Goal: Task Accomplishment & Management: Use online tool/utility

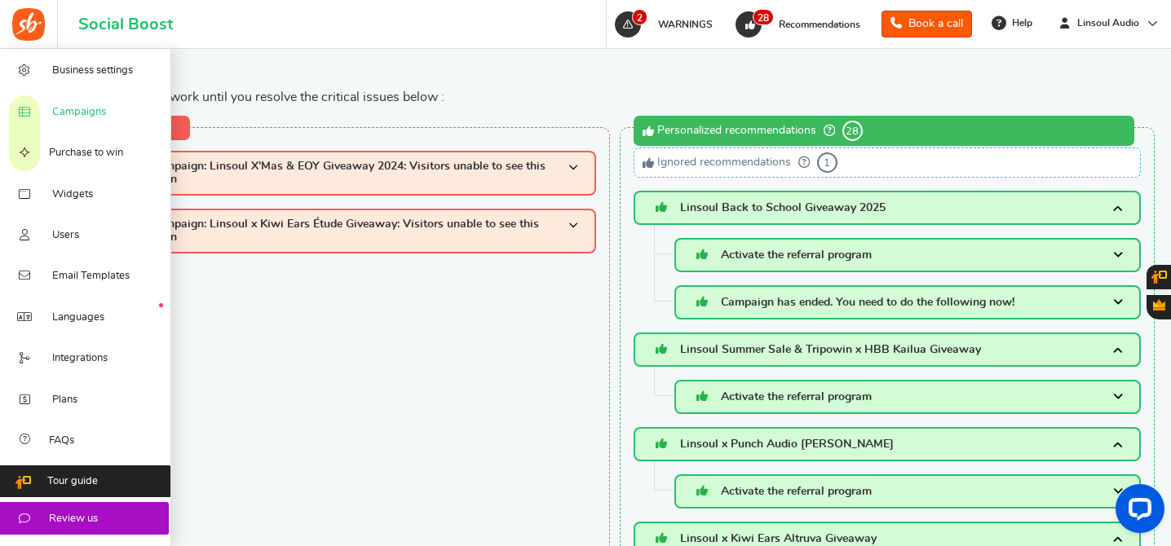
click at [81, 111] on span "Campaigns" at bounding box center [79, 112] width 54 height 15
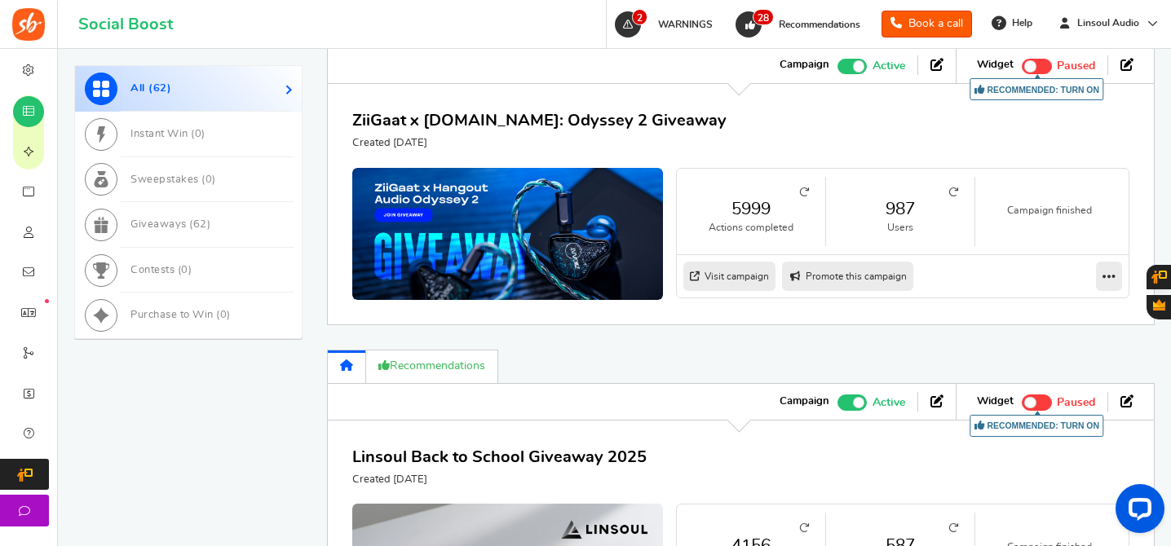
scroll to position [1005, 0]
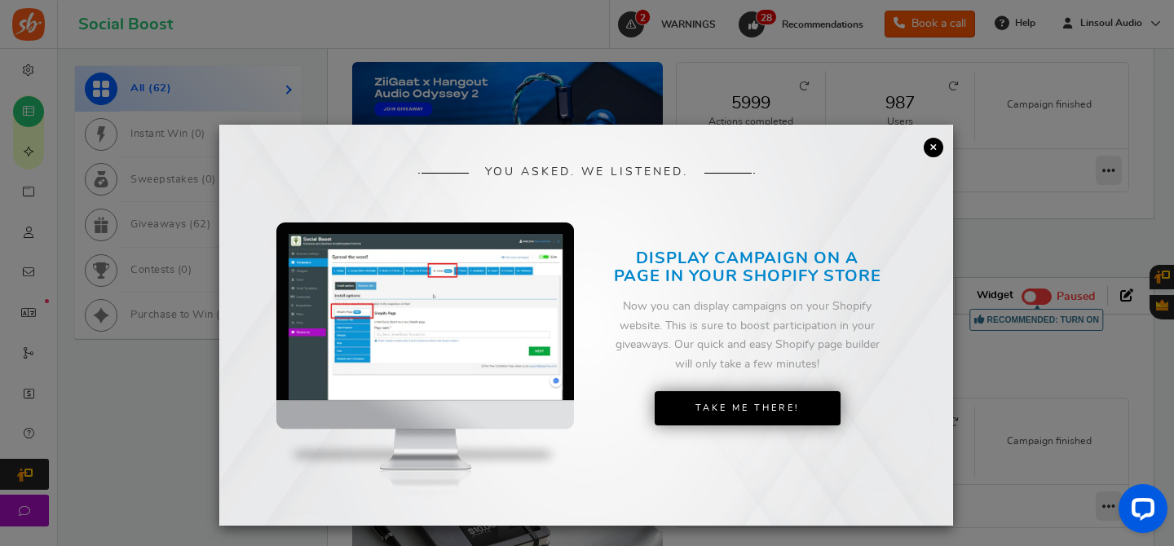
click at [927, 146] on link "×" at bounding box center [934, 148] width 20 height 20
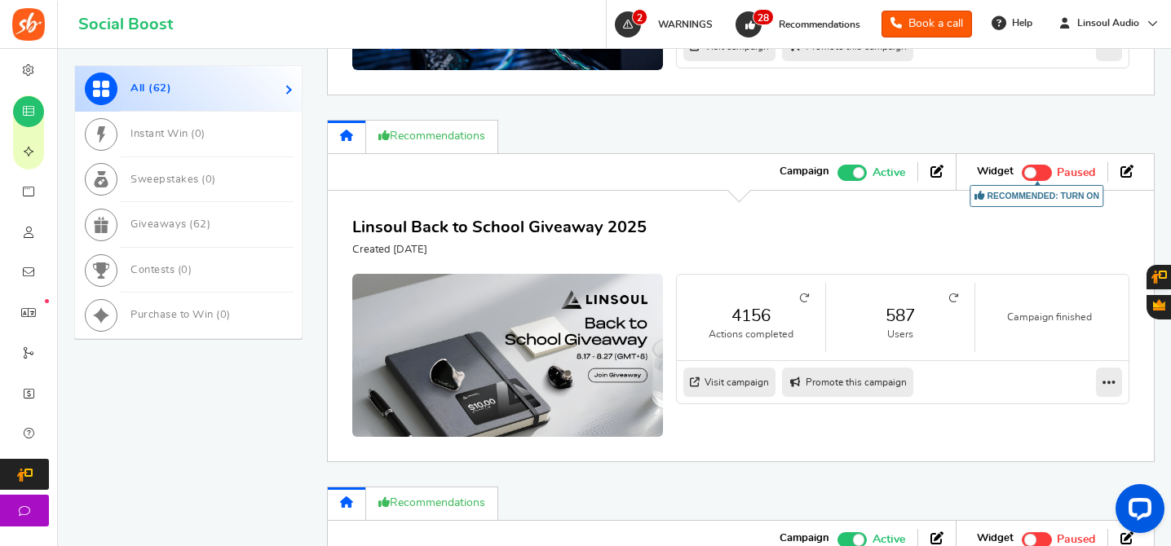
scroll to position [1206, 0]
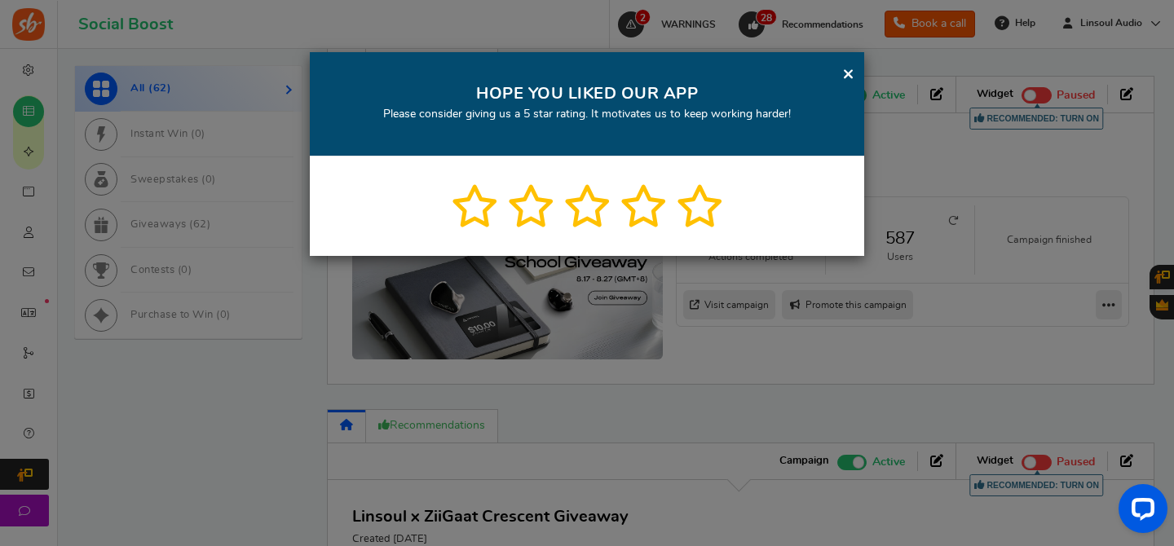
click at [850, 75] on link "×" at bounding box center [848, 74] width 12 height 20
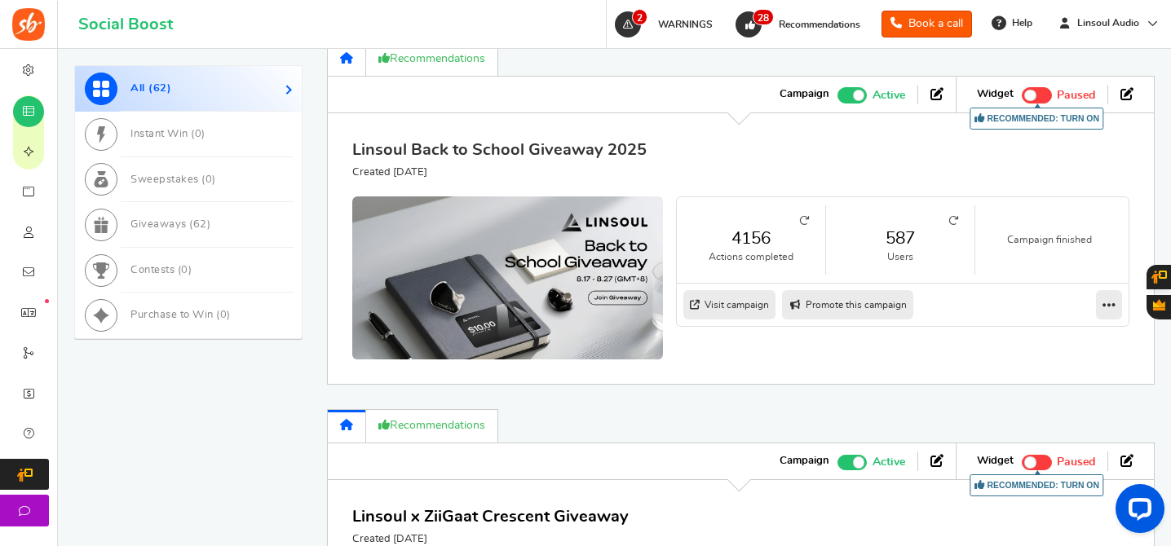
click at [540, 153] on link "Linsoul Back to School Giveaway 2025" at bounding box center [499, 150] width 294 height 16
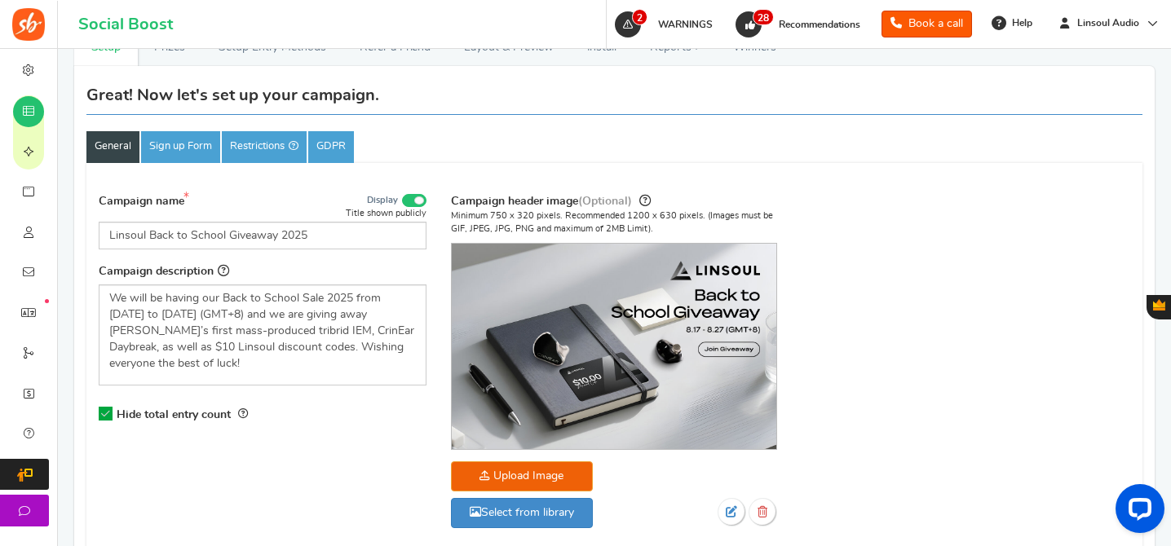
scroll to position [175, 0]
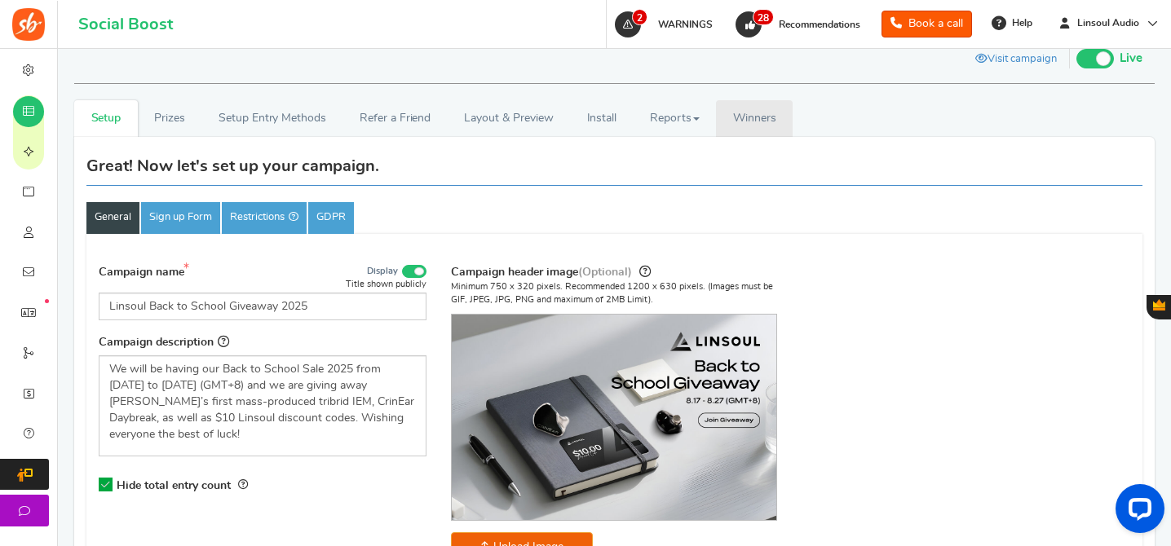
click at [757, 124] on span "Winners" at bounding box center [754, 118] width 43 height 11
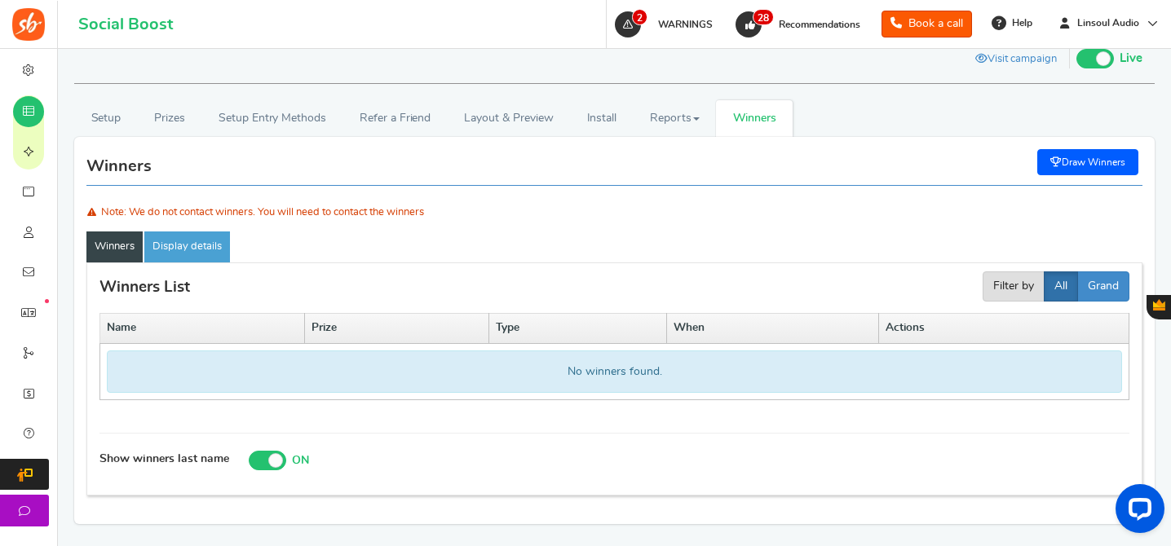
click at [1060, 168] on link "Draw Winners" at bounding box center [1087, 162] width 101 height 26
select select "random"
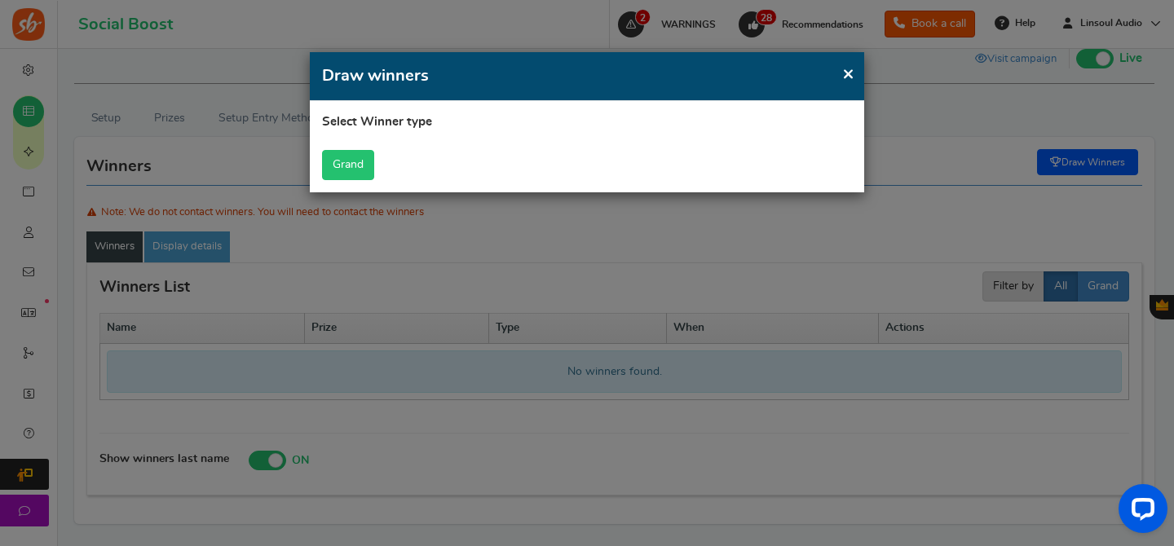
click at [360, 160] on button "Grand" at bounding box center [348, 165] width 52 height 30
select select "all"
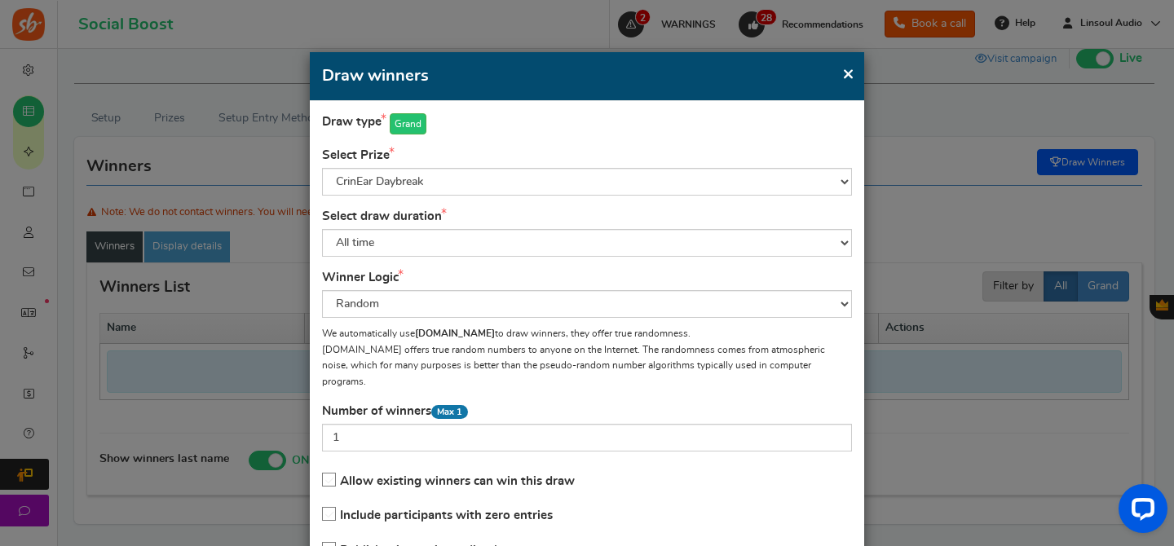
scroll to position [7, 0]
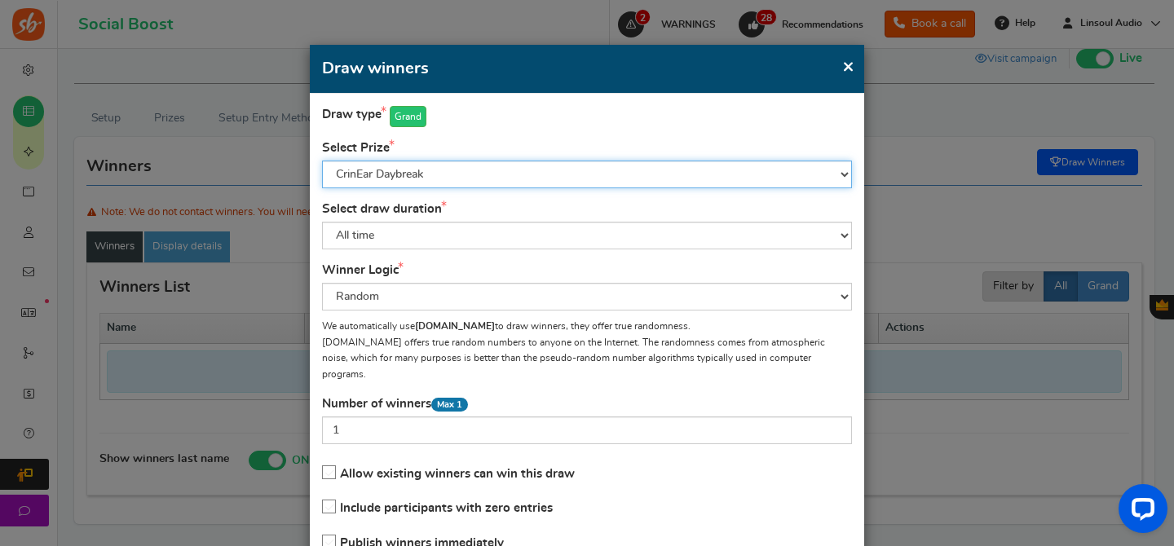
click at [663, 178] on select "CrinEar Daybreak Linsoul $10 Discount Code" at bounding box center [587, 175] width 530 height 28
select select "26712"
click at [322, 161] on select "CrinEar Daybreak Linsoul $10 Discount Code" at bounding box center [587, 175] width 530 height 28
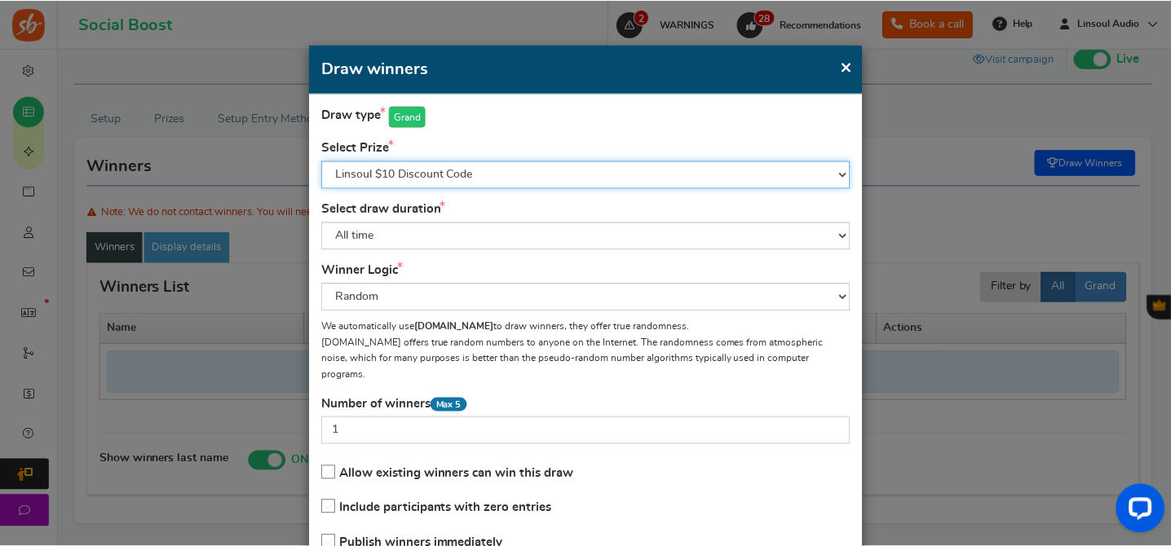
scroll to position [115, 0]
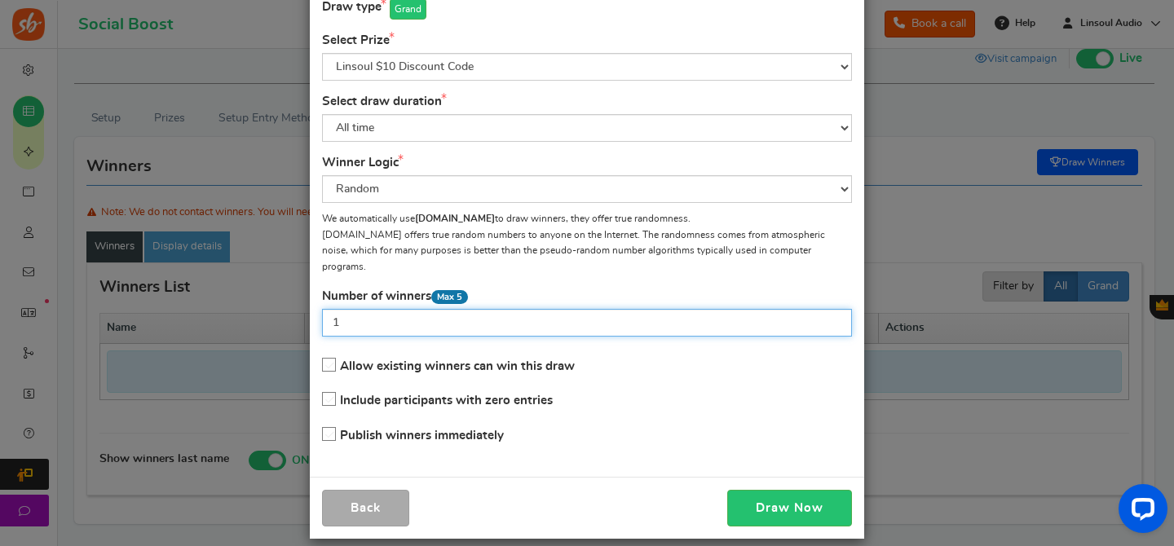
click at [457, 309] on input "1" at bounding box center [587, 323] width 530 height 28
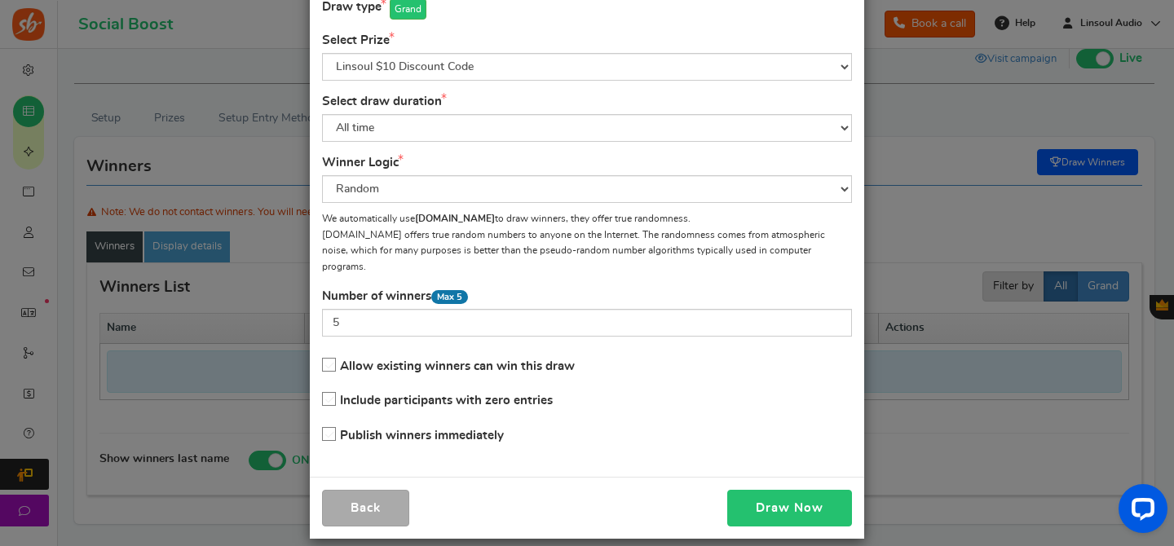
click at [788, 495] on button "Draw Now" at bounding box center [789, 508] width 125 height 37
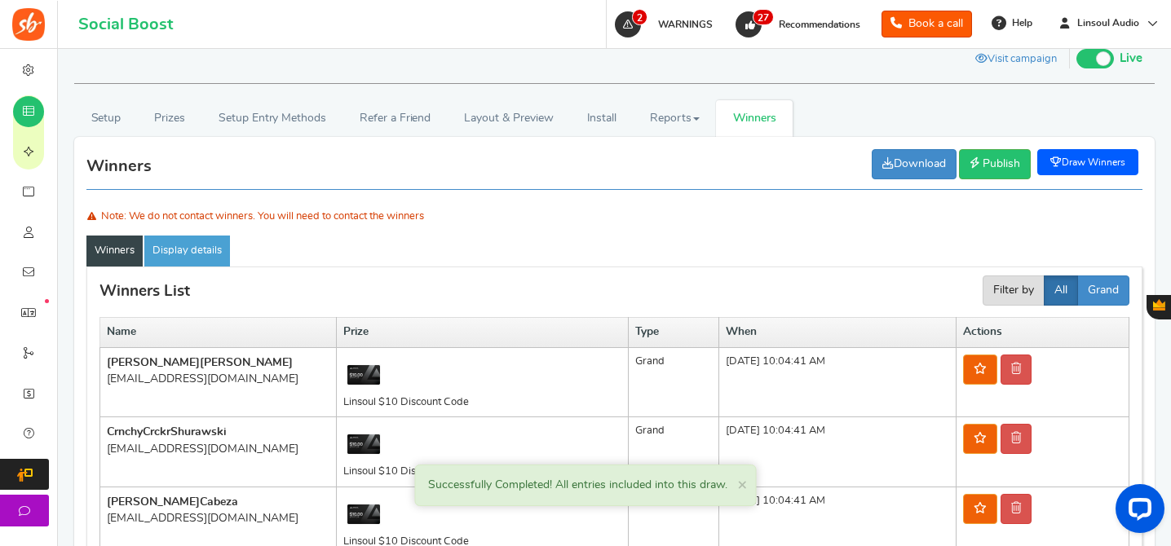
scroll to position [367, 0]
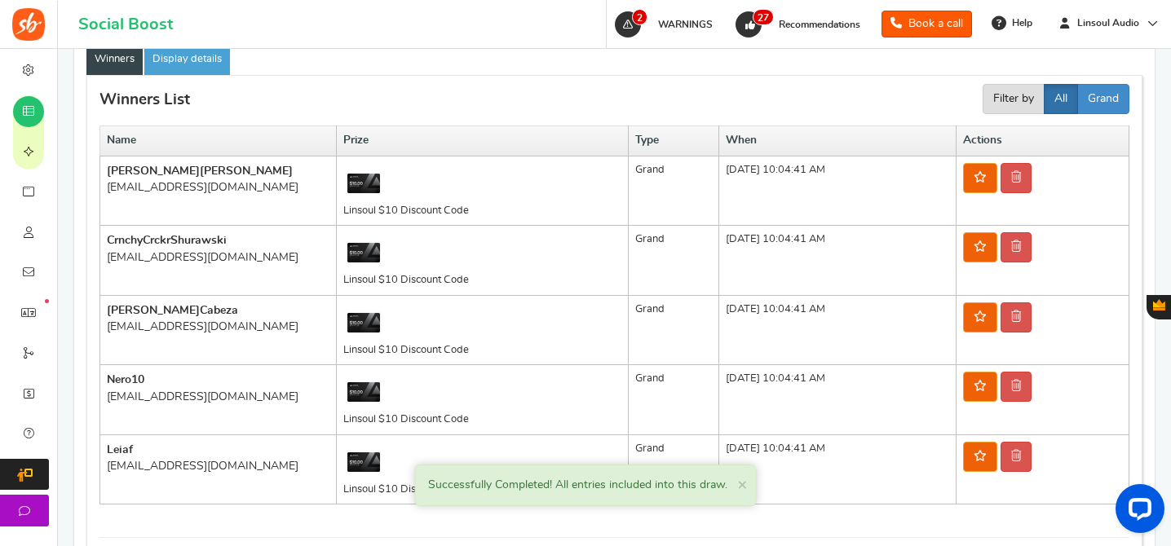
click at [183, 189] on div "[EMAIL_ADDRESS][DOMAIN_NAME]" at bounding box center [218, 187] width 223 height 16
copy tr "[EMAIL_ADDRESS][DOMAIN_NAME]"
click at [203, 252] on div "[EMAIL_ADDRESS][DOMAIN_NAME]" at bounding box center [218, 258] width 223 height 16
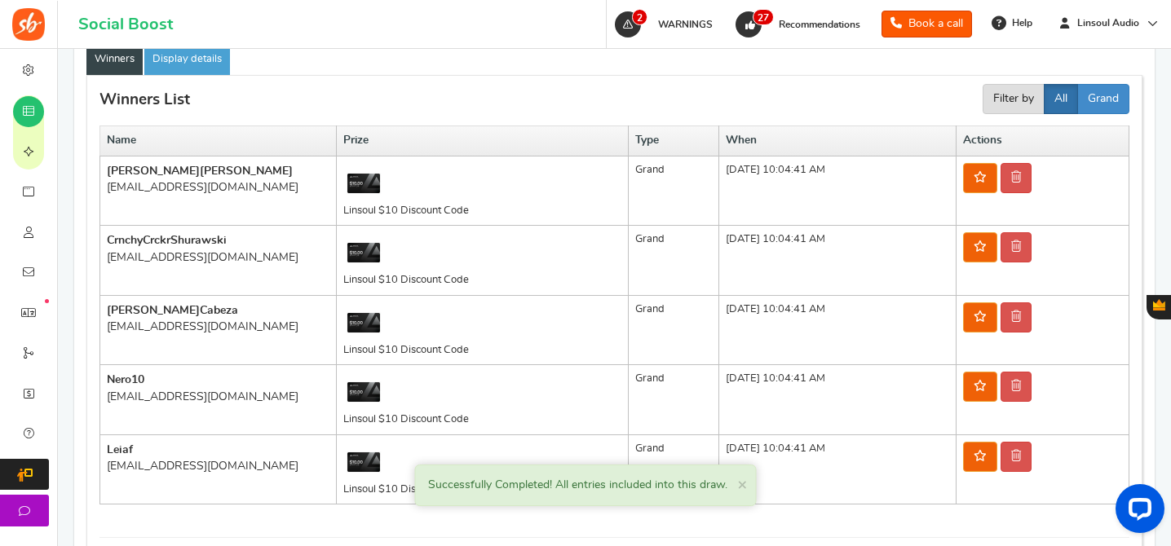
click at [203, 252] on div "[EMAIL_ADDRESS][DOMAIN_NAME]" at bounding box center [218, 258] width 223 height 16
copy tr "[EMAIL_ADDRESS][DOMAIN_NAME]"
click at [212, 325] on div "[EMAIL_ADDRESS][DOMAIN_NAME]" at bounding box center [218, 327] width 223 height 16
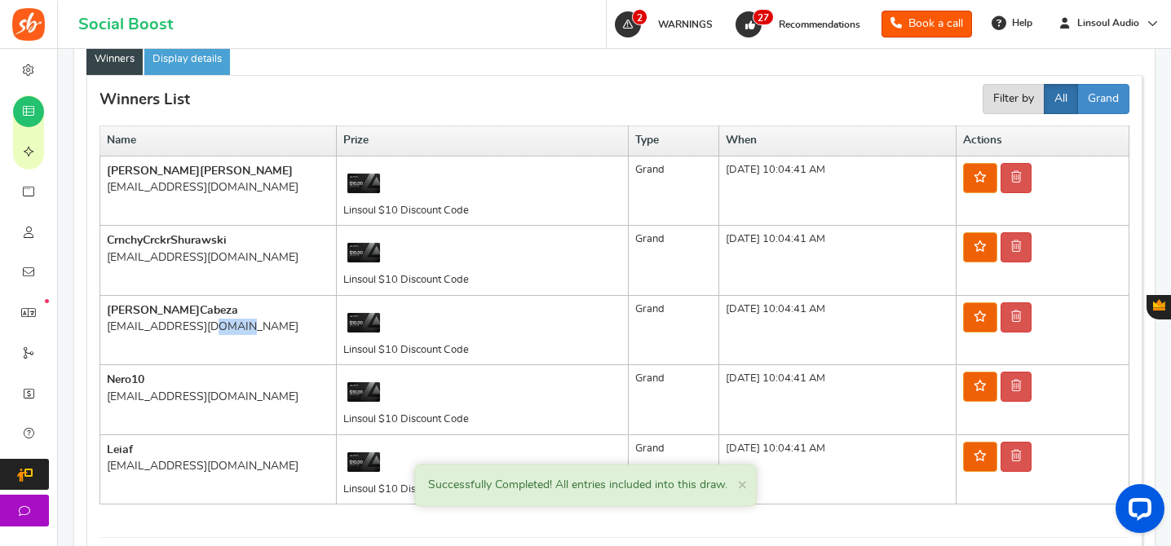
click at [212, 325] on div "[EMAIL_ADDRESS][DOMAIN_NAME]" at bounding box center [218, 327] width 223 height 16
copy tr "[EMAIL_ADDRESS][DOMAIN_NAME]"
click at [201, 398] on div "[EMAIL_ADDRESS][DOMAIN_NAME]" at bounding box center [218, 397] width 223 height 16
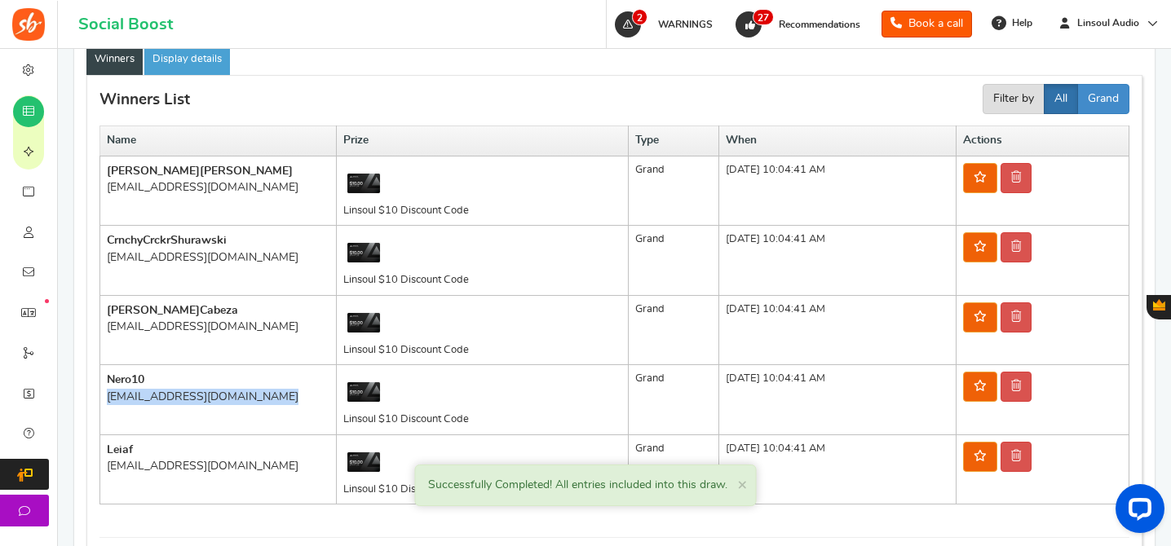
copy tr "[EMAIL_ADDRESS][DOMAIN_NAME]"
click at [170, 469] on div "[EMAIL_ADDRESS][DOMAIN_NAME]" at bounding box center [218, 466] width 223 height 16
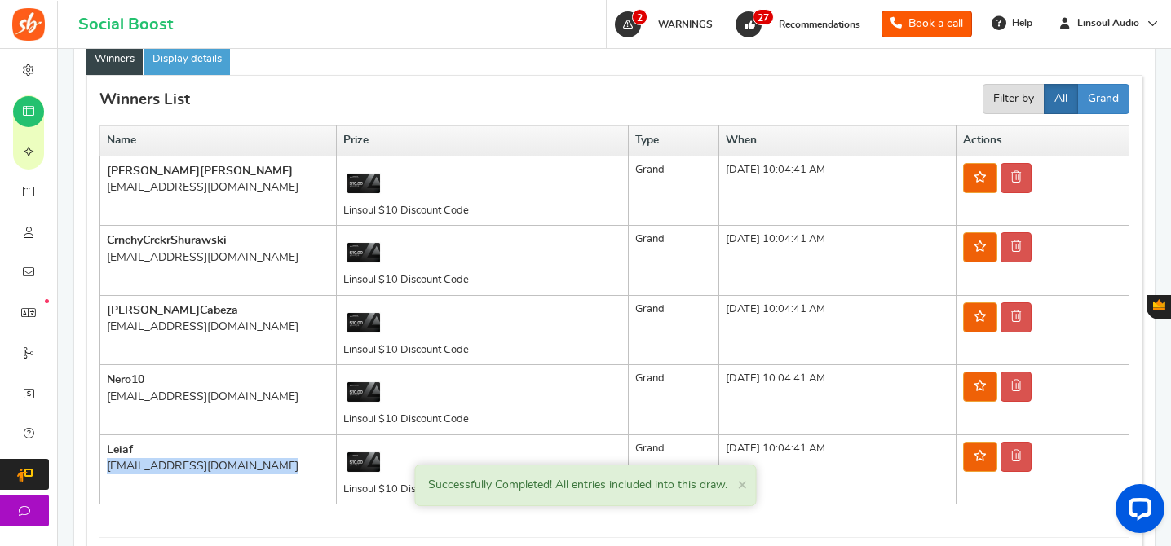
copy tr "[EMAIL_ADDRESS][DOMAIN_NAME]"
click at [536, 216] on td "Linsoul $10 Discount Code" at bounding box center [483, 191] width 292 height 70
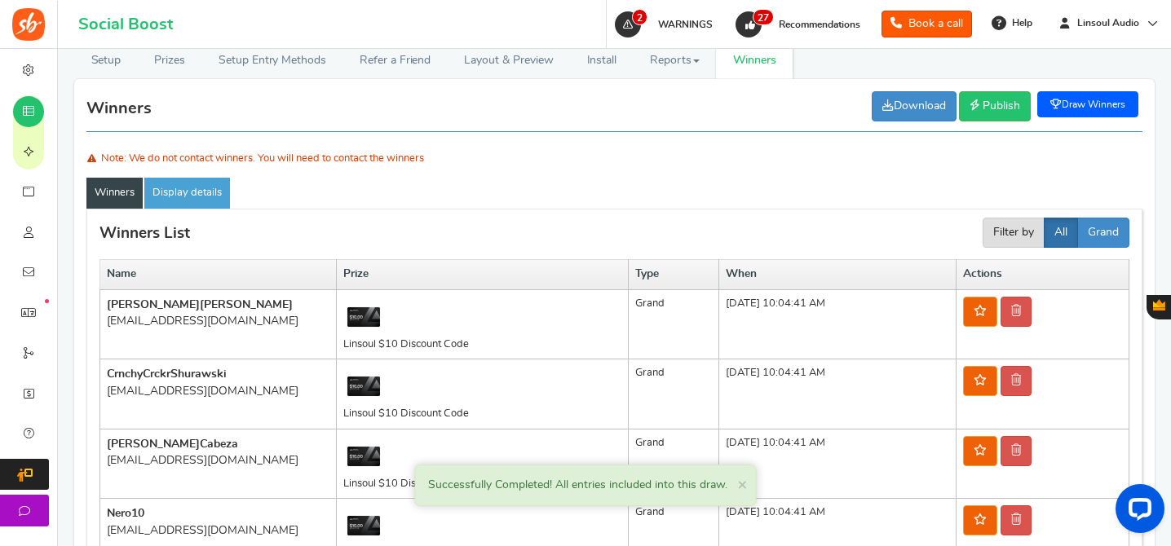
scroll to position [96, 0]
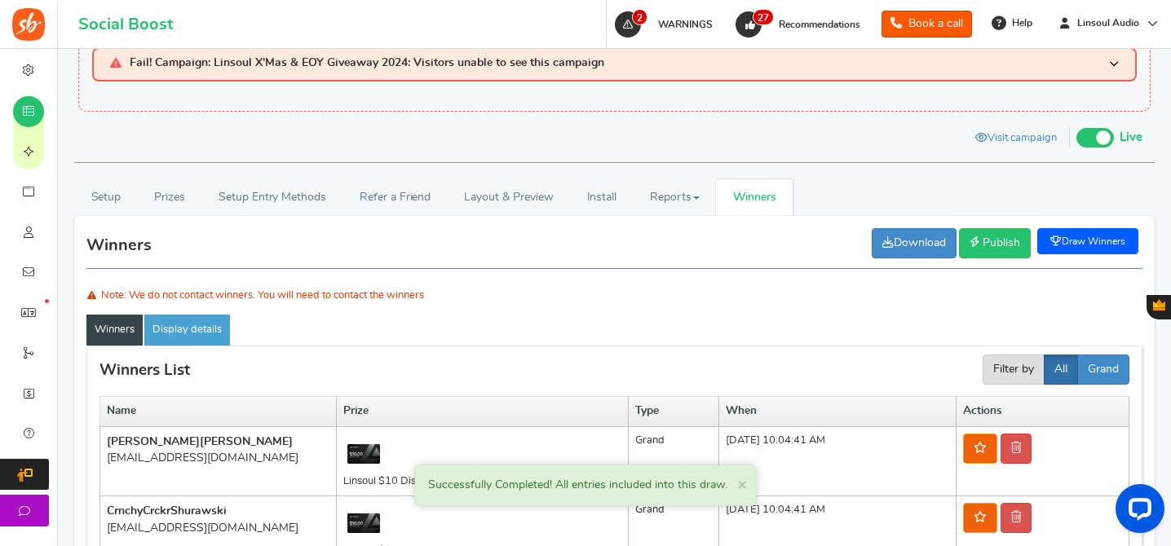
click at [747, 200] on span "Winners" at bounding box center [754, 197] width 43 height 11
click at [160, 207] on link "Prizes" at bounding box center [170, 197] width 64 height 37
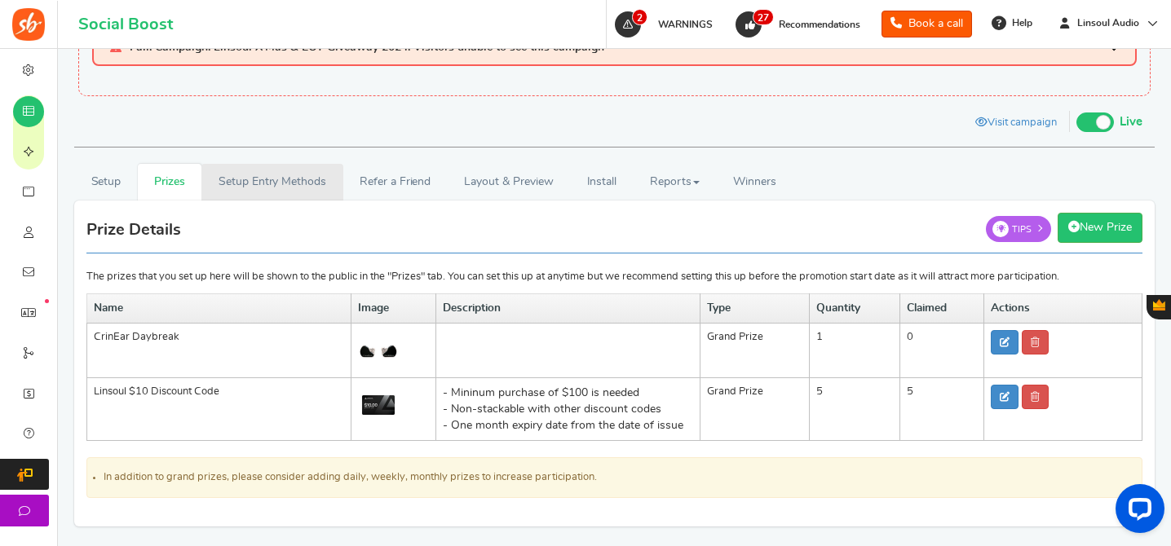
scroll to position [128, 0]
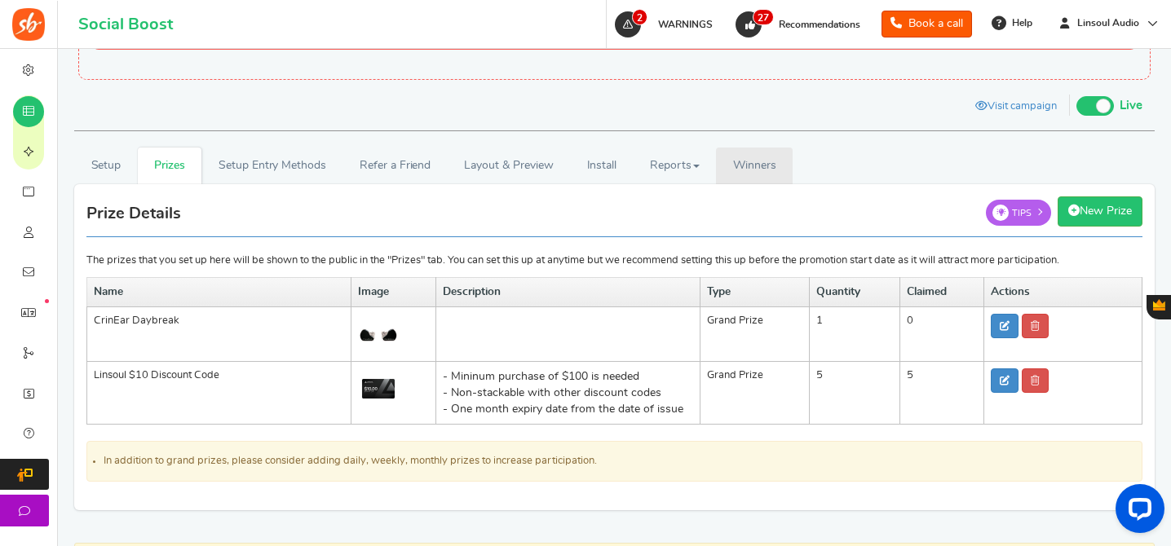
click at [747, 156] on link "Winners Winner Draw" at bounding box center [754, 166] width 77 height 37
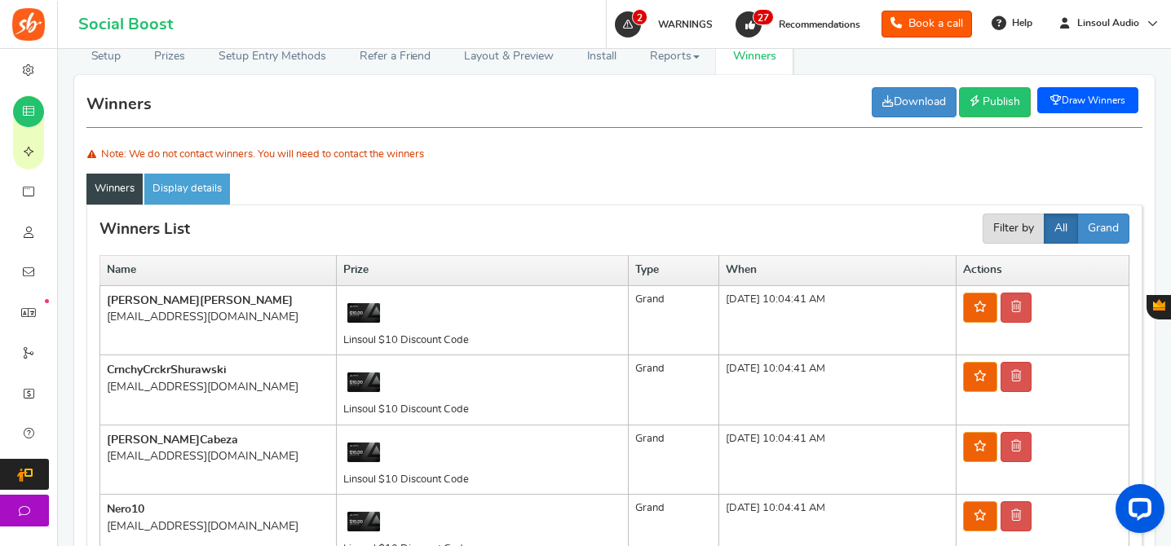
scroll to position [413, 0]
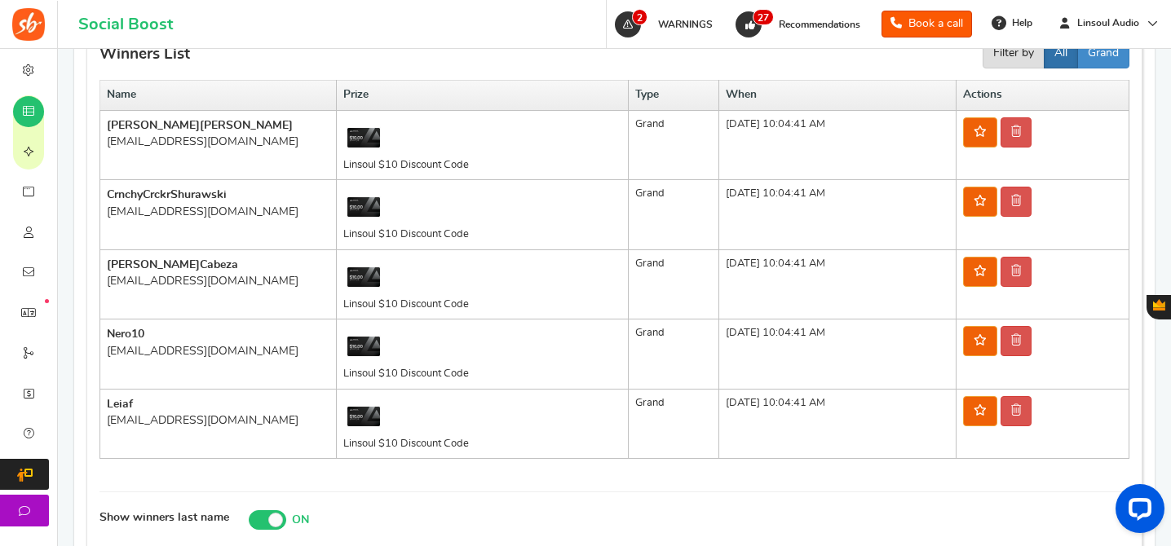
click at [202, 141] on div "[EMAIL_ADDRESS][DOMAIN_NAME]" at bounding box center [218, 142] width 223 height 16
copy tr "[EMAIL_ADDRESS][DOMAIN_NAME]"
click at [218, 210] on div "[EMAIL_ADDRESS][DOMAIN_NAME]" at bounding box center [218, 212] width 223 height 16
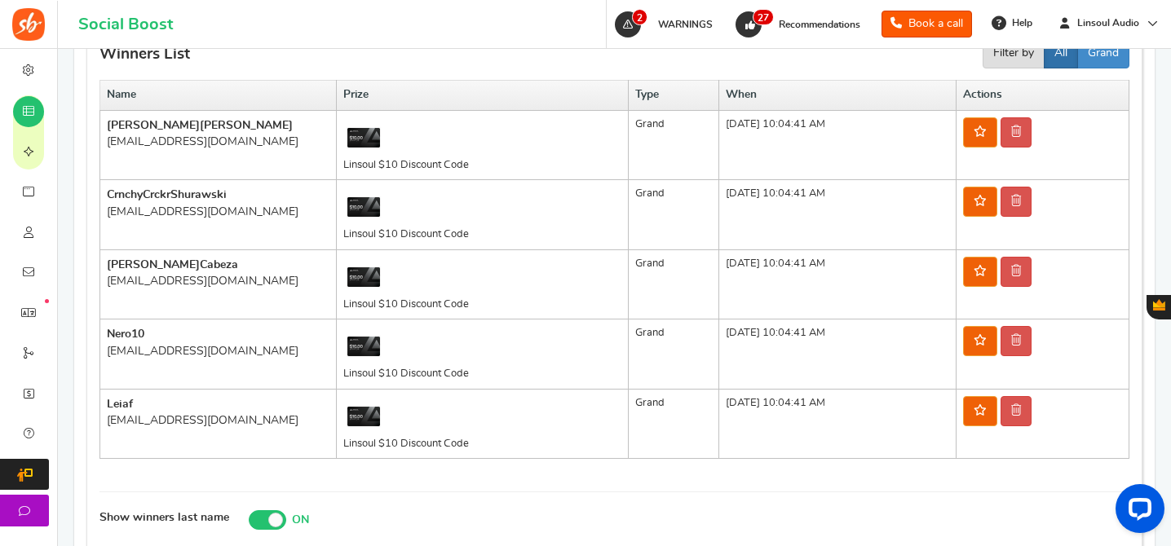
click at [218, 210] on div "[EMAIL_ADDRESS][DOMAIN_NAME]" at bounding box center [218, 212] width 223 height 16
copy tr "[EMAIL_ADDRESS][DOMAIN_NAME]"
click at [198, 277] on div "[EMAIL_ADDRESS][DOMAIN_NAME]" at bounding box center [218, 281] width 223 height 16
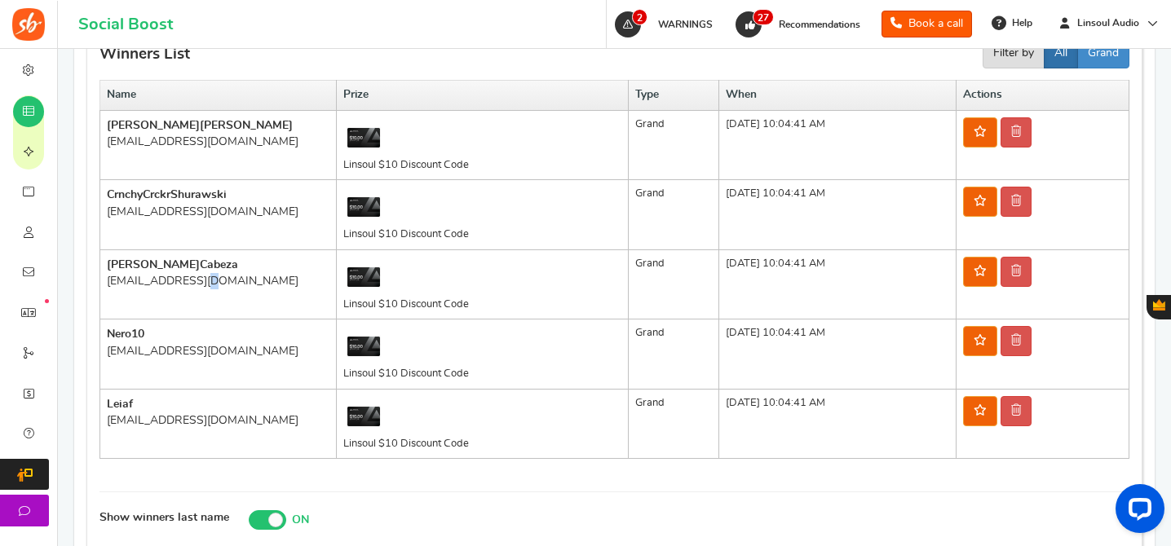
click at [198, 277] on div "[EMAIL_ADDRESS][DOMAIN_NAME]" at bounding box center [218, 281] width 223 height 16
copy tr "[EMAIL_ADDRESS][DOMAIN_NAME]"
click at [205, 354] on div "[EMAIL_ADDRESS][DOMAIN_NAME]" at bounding box center [218, 351] width 223 height 16
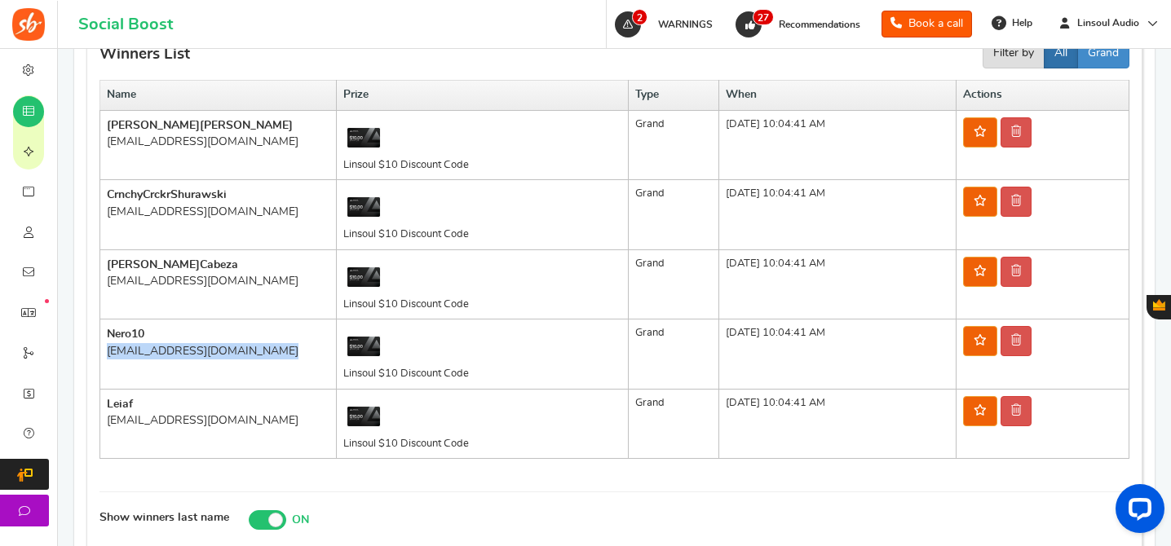
copy tr "[EMAIL_ADDRESS][DOMAIN_NAME]"
click at [185, 424] on div "[EMAIL_ADDRESS][DOMAIN_NAME]" at bounding box center [218, 421] width 223 height 16
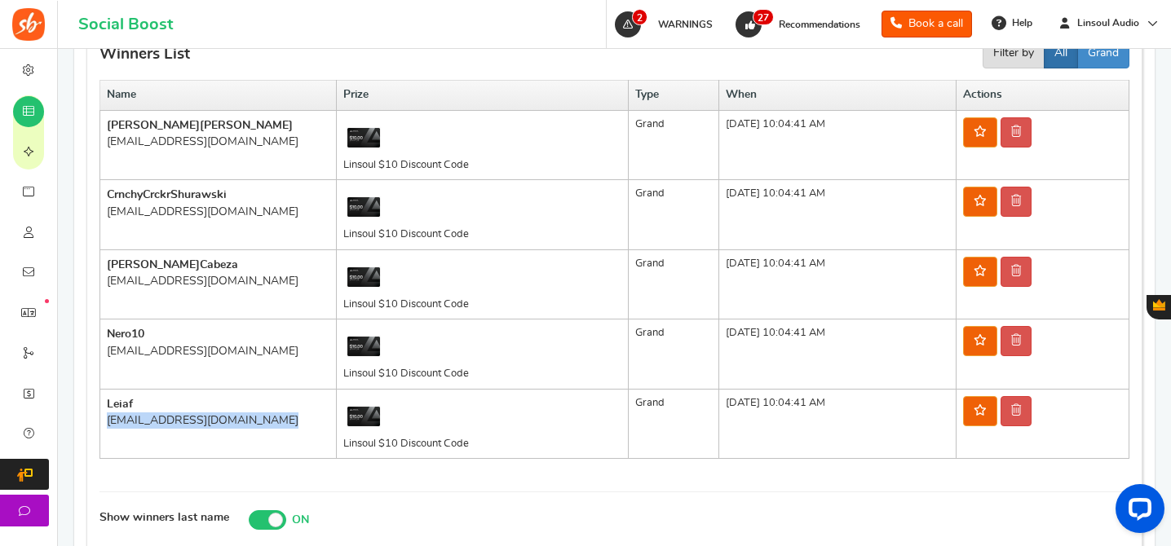
copy tr "[EMAIL_ADDRESS][DOMAIN_NAME]"
click at [356, 170] on td "Linsoul $10 Discount Code" at bounding box center [483, 145] width 292 height 70
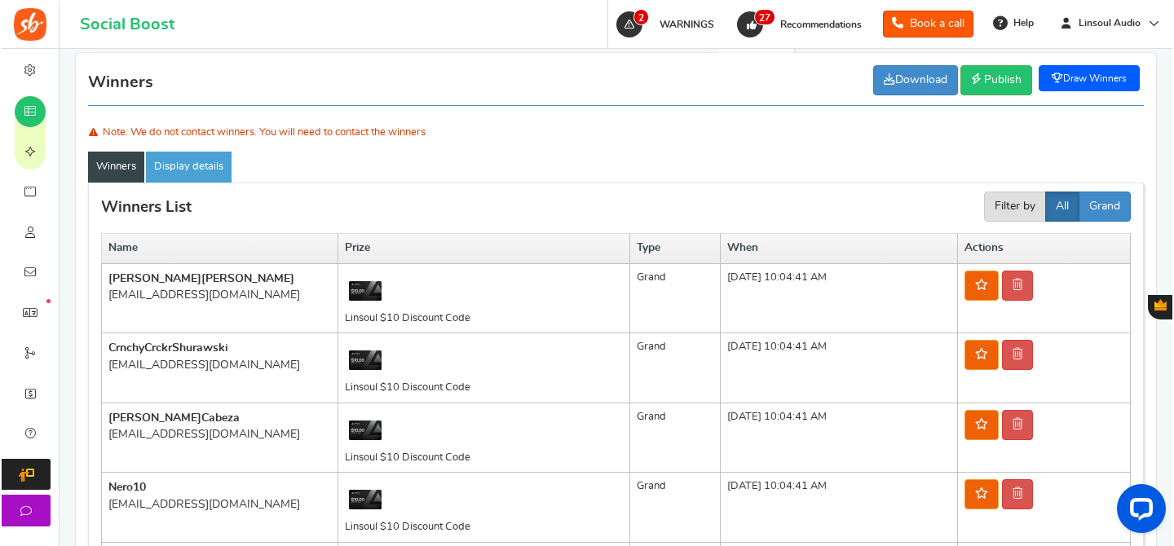
scroll to position [198, 0]
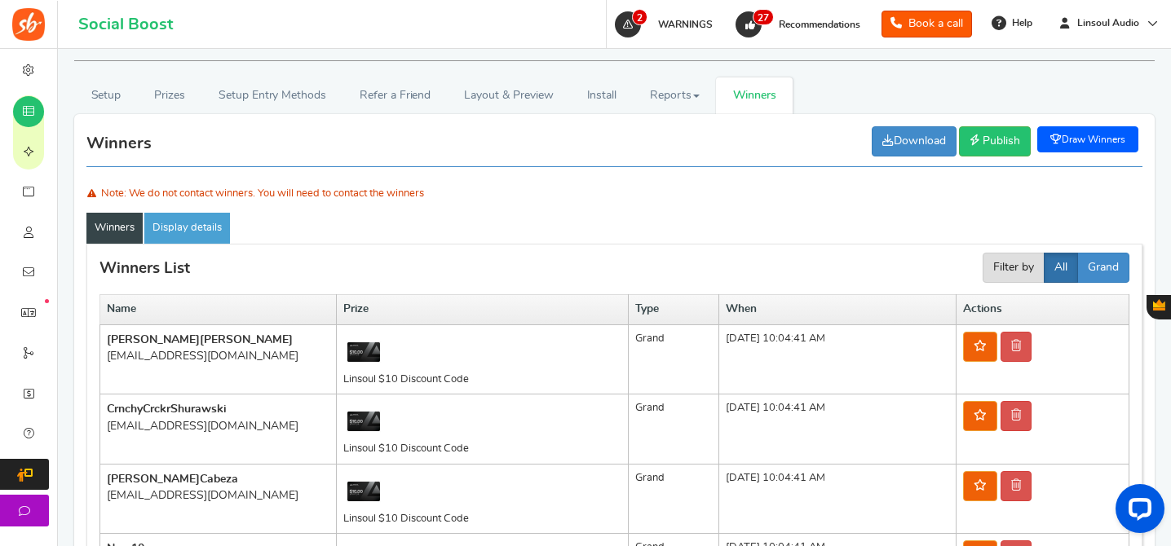
click at [1093, 137] on link "Draw Winners" at bounding box center [1087, 139] width 101 height 26
type input "1"
select select "? string: ?"
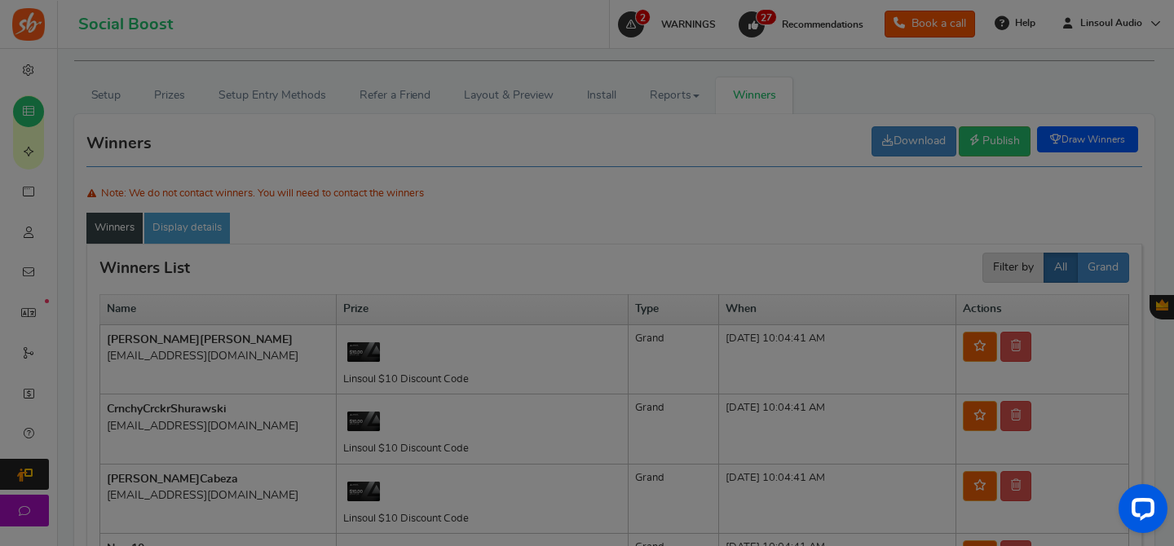
scroll to position [0, 0]
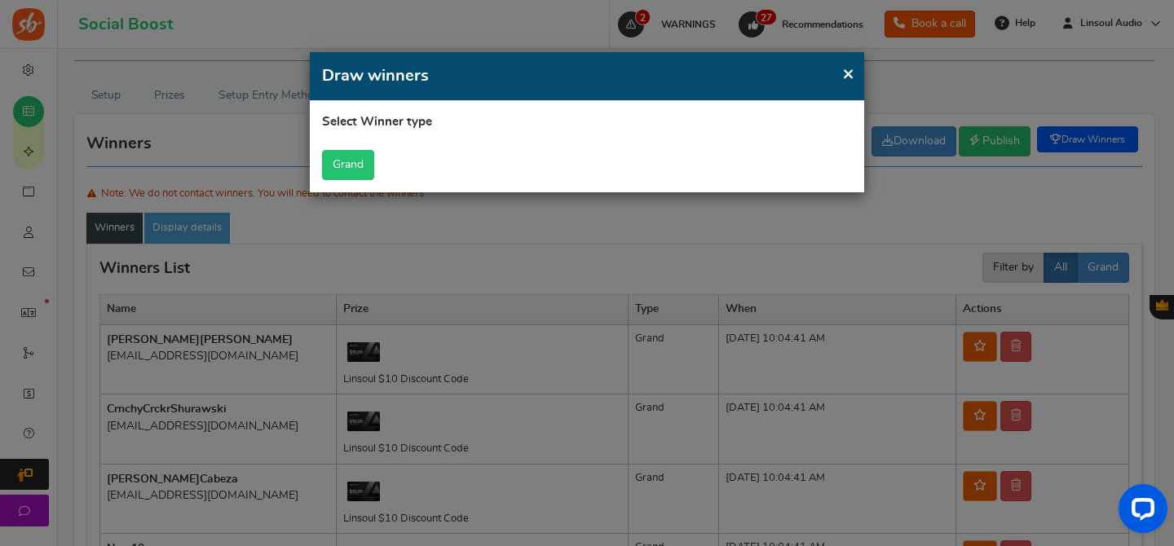
click at [344, 168] on button "Grand" at bounding box center [348, 165] width 52 height 30
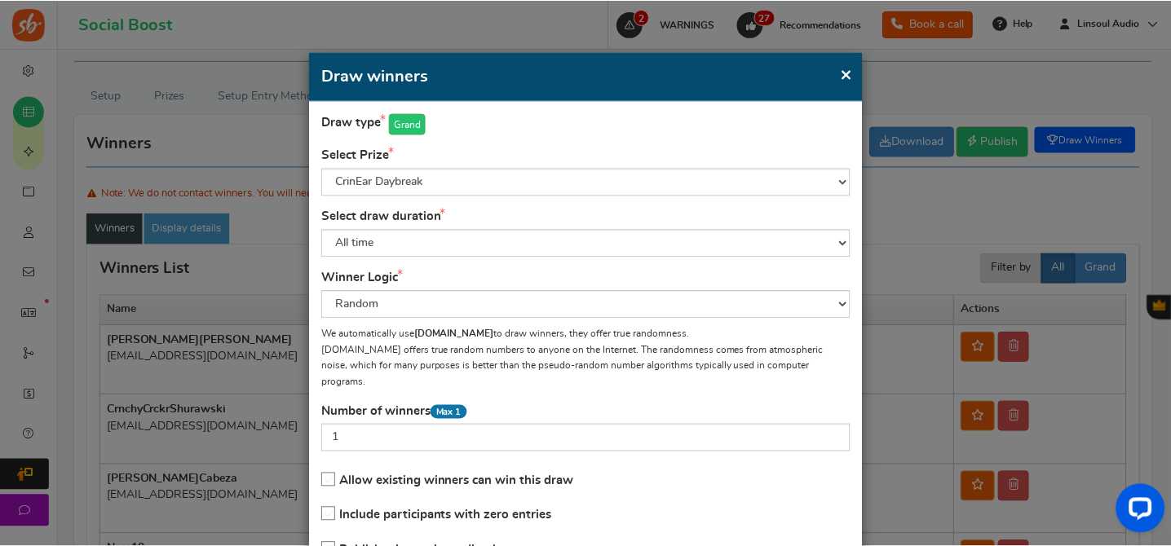
scroll to position [115, 0]
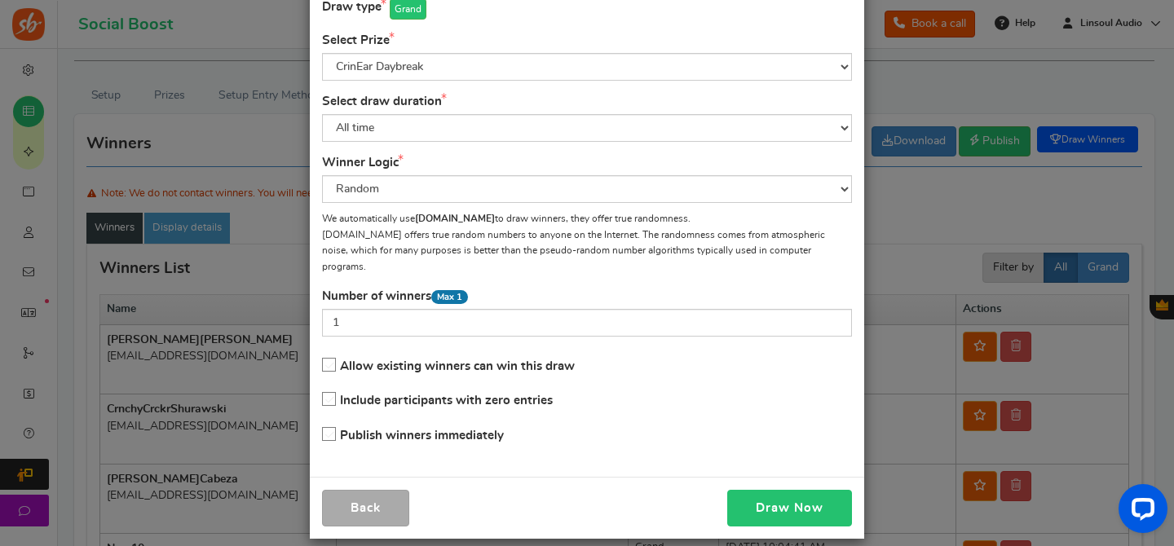
click at [781, 496] on button "Draw Now" at bounding box center [789, 508] width 125 height 37
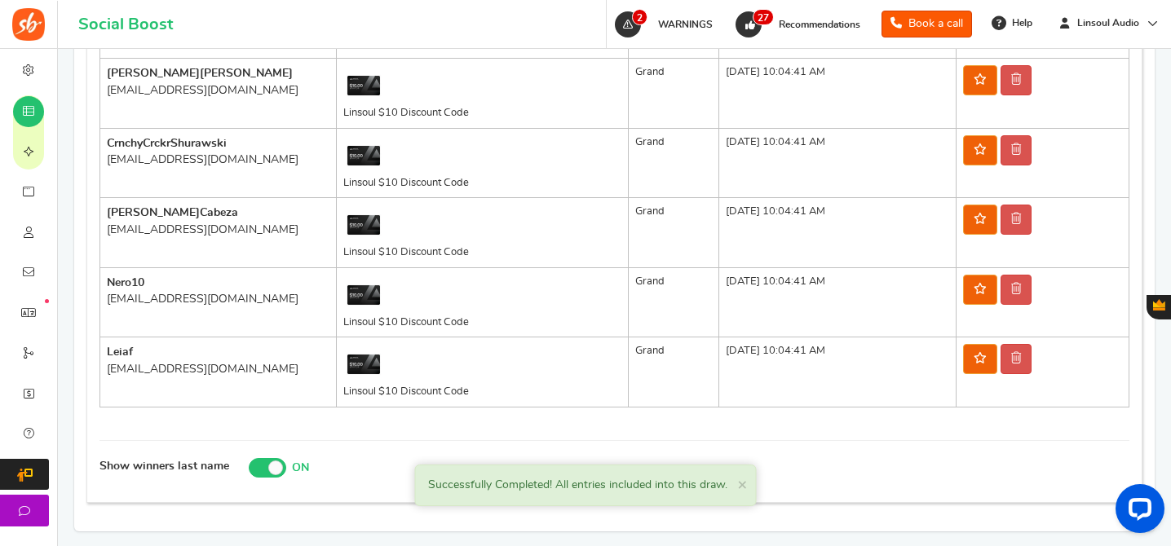
scroll to position [416, 0]
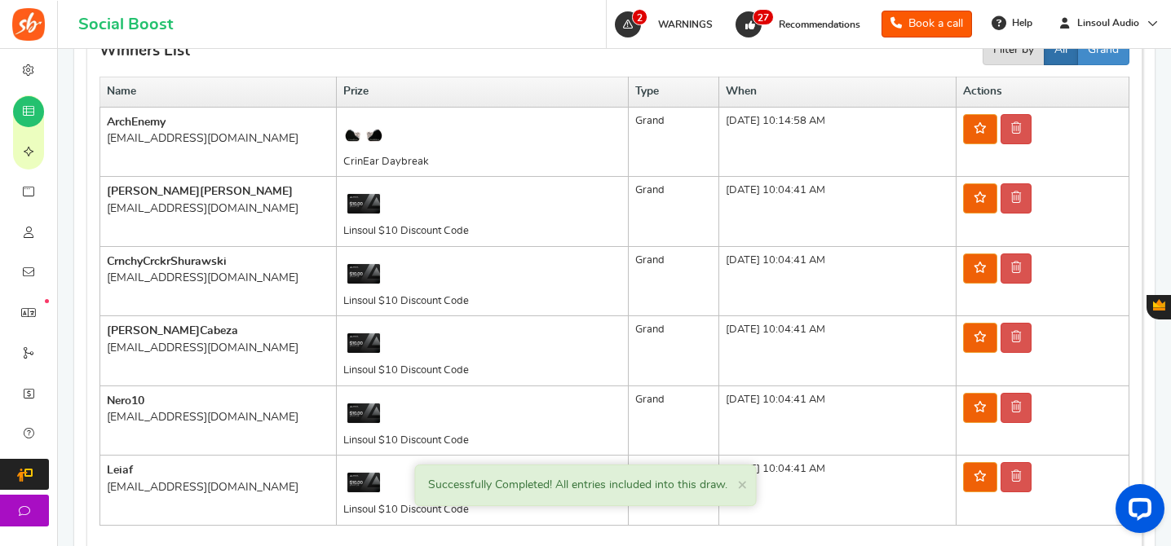
click at [198, 135] on div "[EMAIL_ADDRESS][DOMAIN_NAME]" at bounding box center [218, 138] width 223 height 16
click at [1031, 125] on link at bounding box center [1015, 129] width 31 height 30
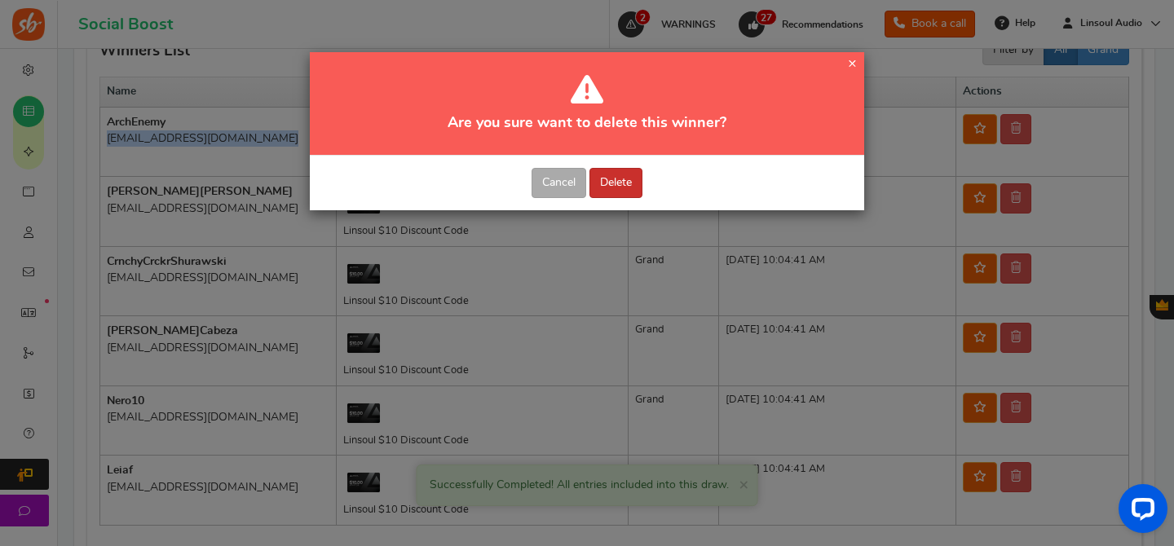
click at [629, 191] on button "Delete" at bounding box center [616, 183] width 53 height 30
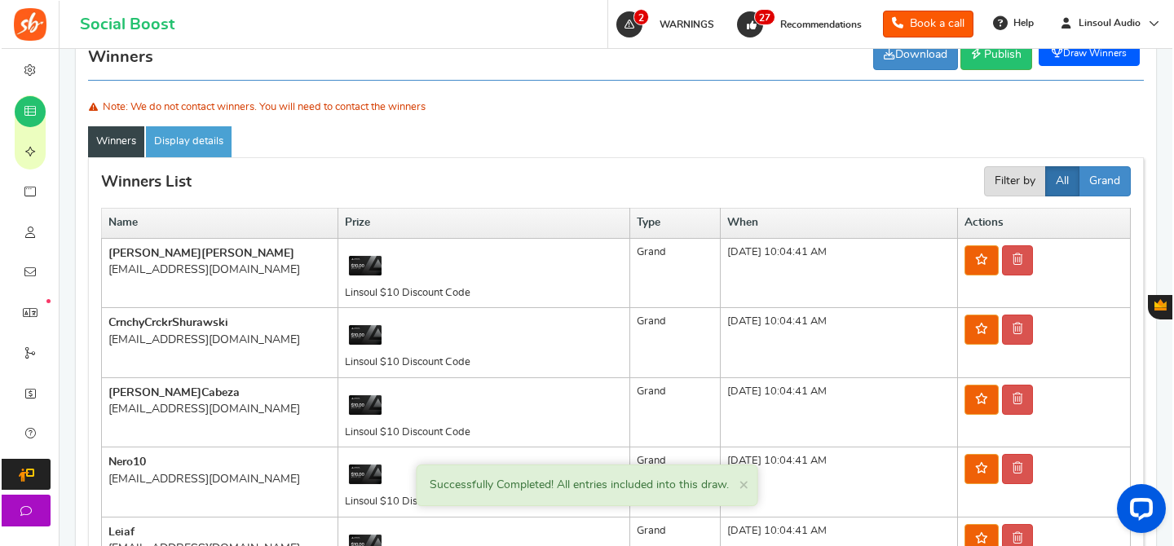
scroll to position [239, 0]
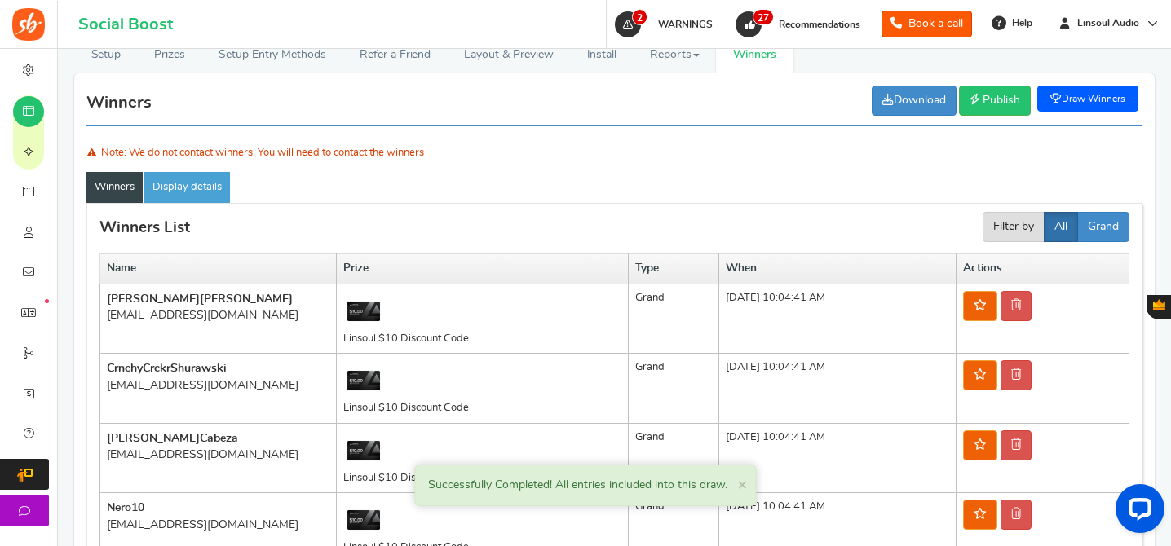
click at [1086, 102] on link "Draw Winners" at bounding box center [1087, 99] width 101 height 26
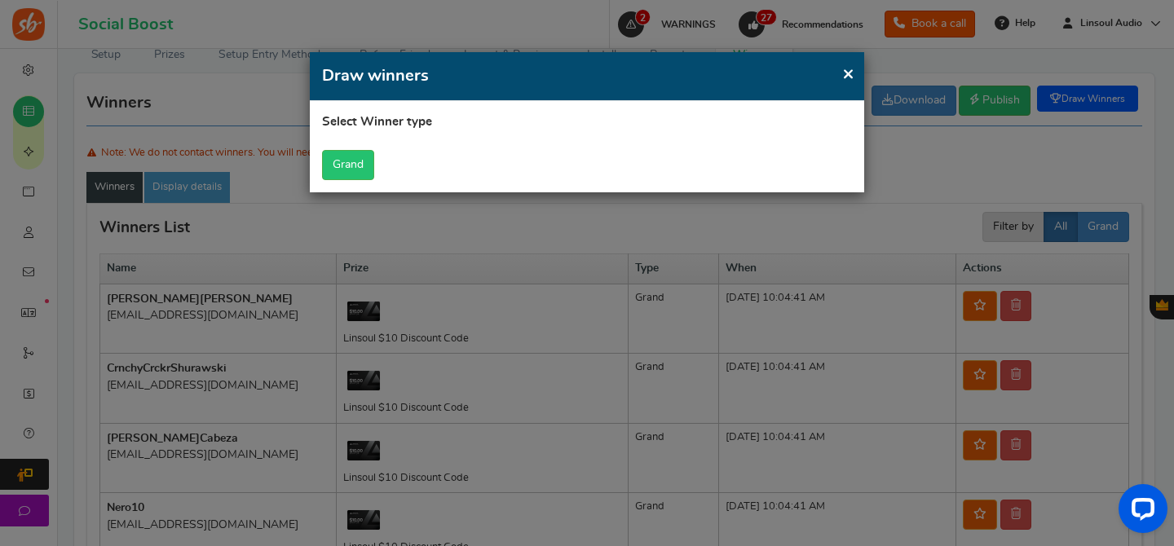
scroll to position [0, 0]
click at [334, 160] on button "Grand" at bounding box center [348, 165] width 52 height 30
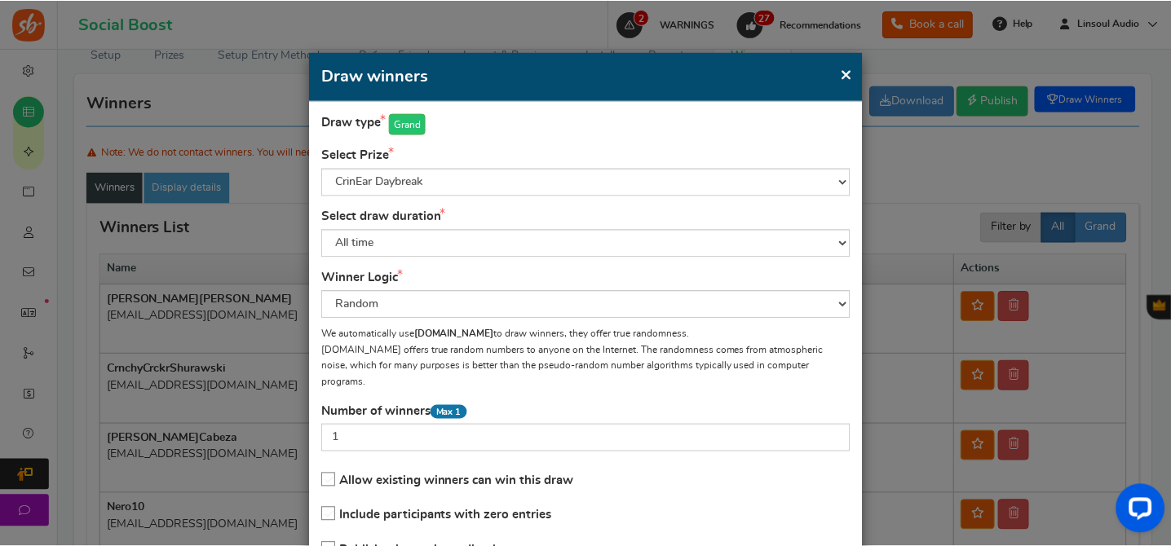
scroll to position [115, 0]
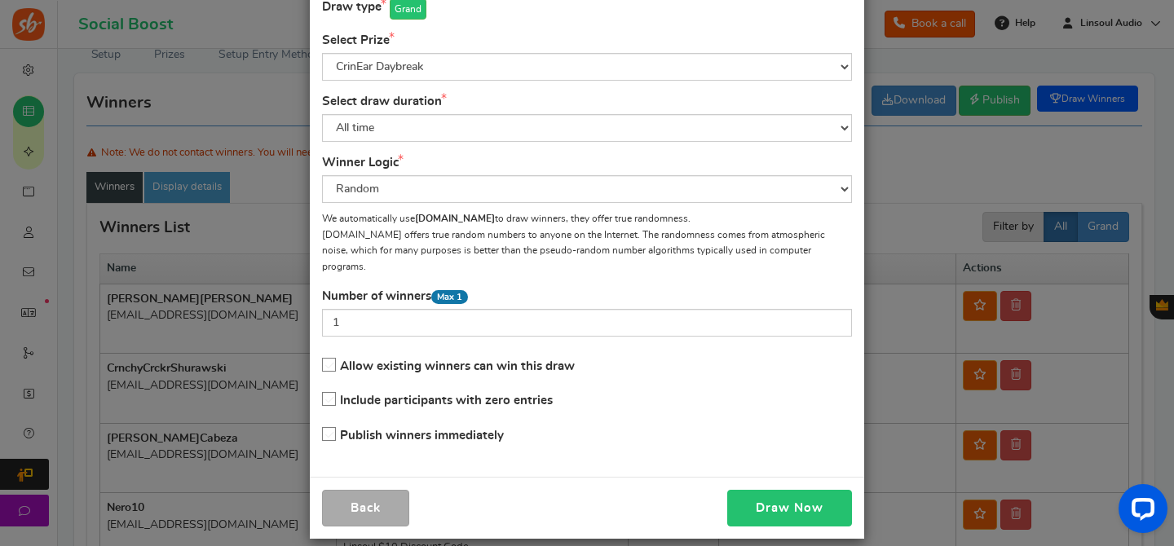
click at [782, 490] on button "Draw Now" at bounding box center [789, 508] width 125 height 37
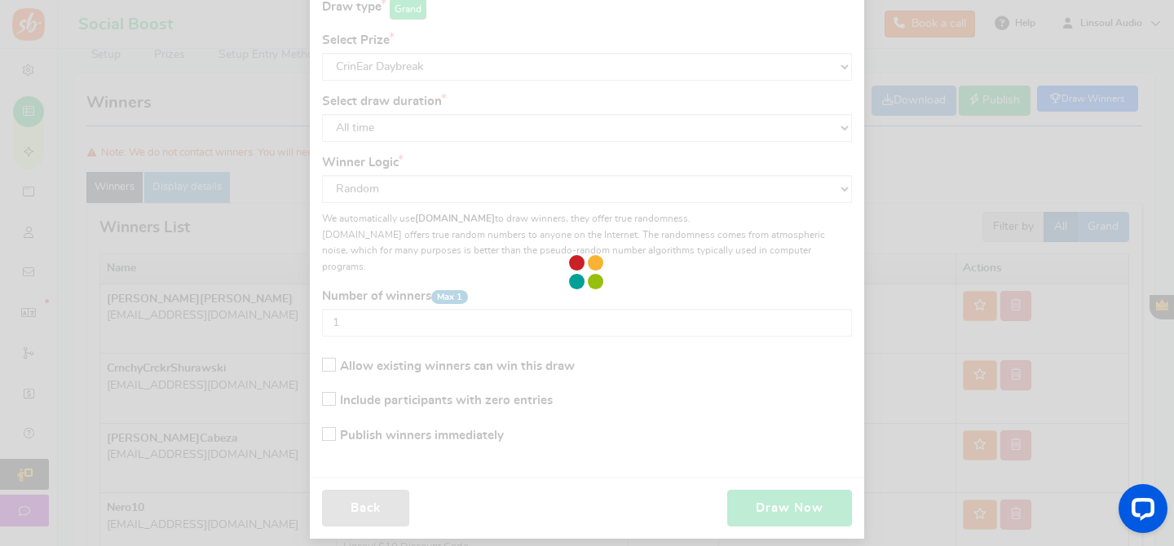
scroll to position [87, 0]
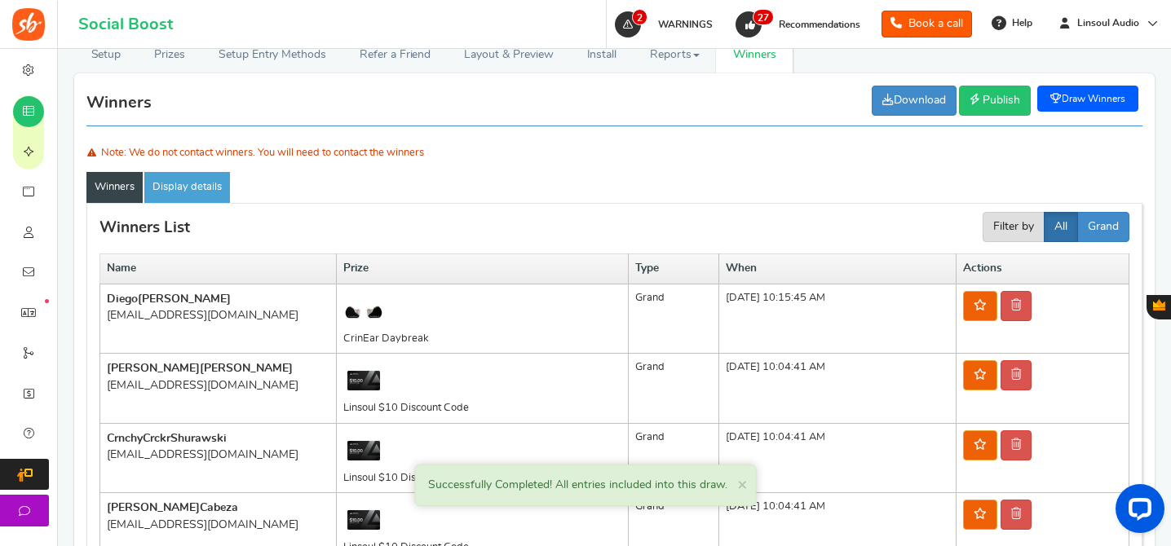
click at [195, 320] on div "[EMAIL_ADDRESS][DOMAIN_NAME]" at bounding box center [218, 315] width 223 height 16
click at [1031, 296] on link at bounding box center [1015, 306] width 31 height 30
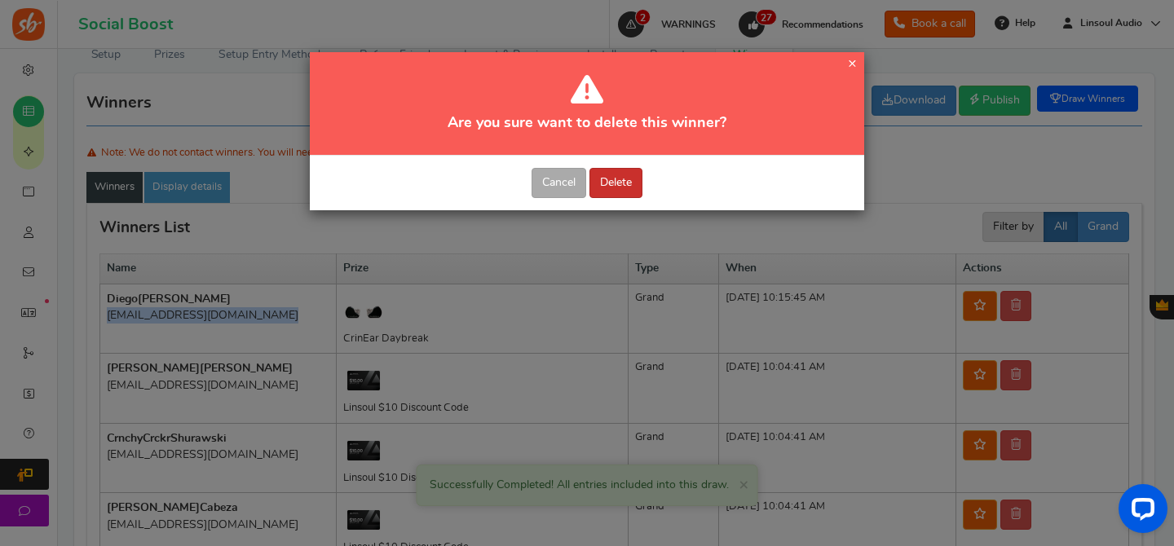
click at [608, 179] on button "Delete" at bounding box center [616, 183] width 53 height 30
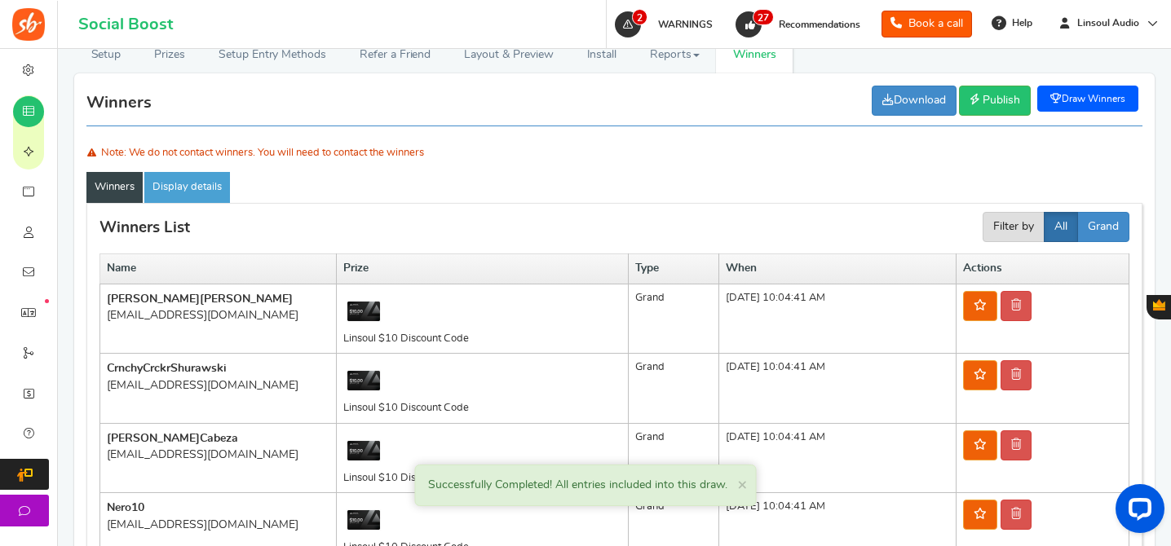
click at [1076, 104] on link "Draw Winners" at bounding box center [1087, 99] width 101 height 26
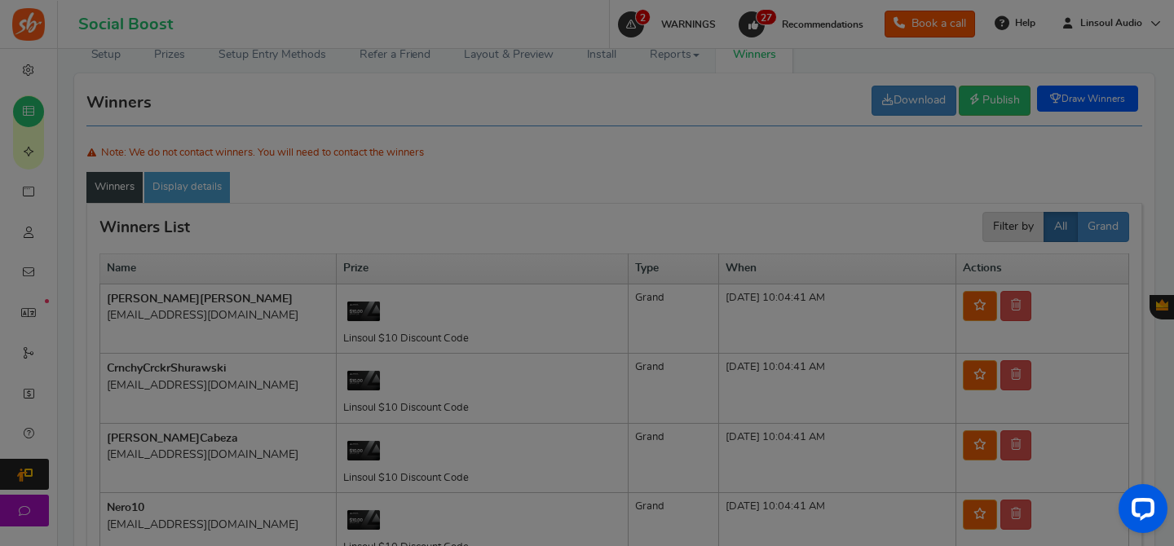
scroll to position [0, 0]
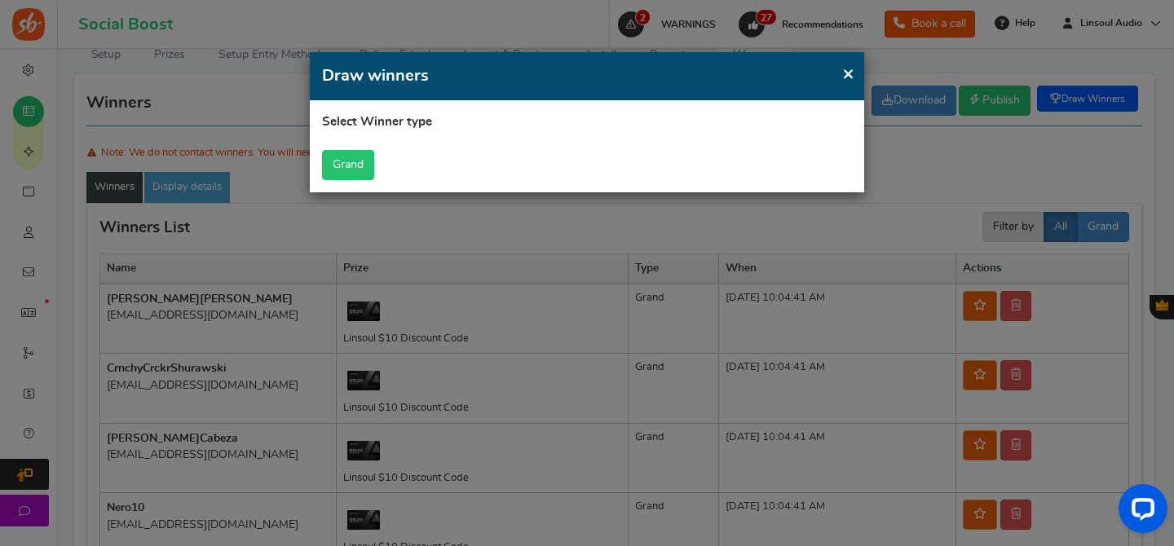
click at [369, 164] on button "Grand" at bounding box center [348, 165] width 52 height 30
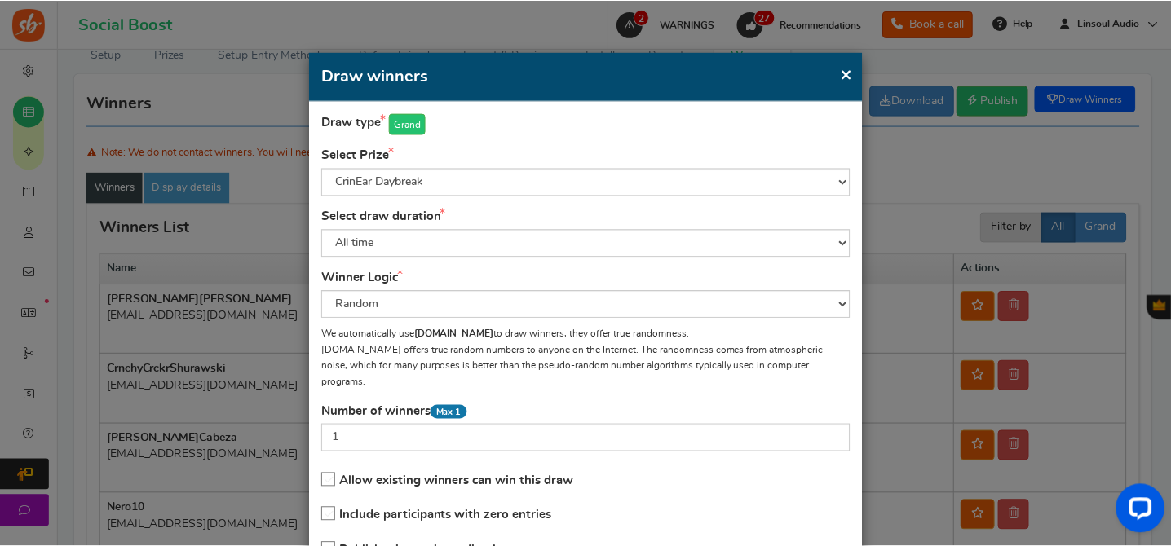
scroll to position [115, 0]
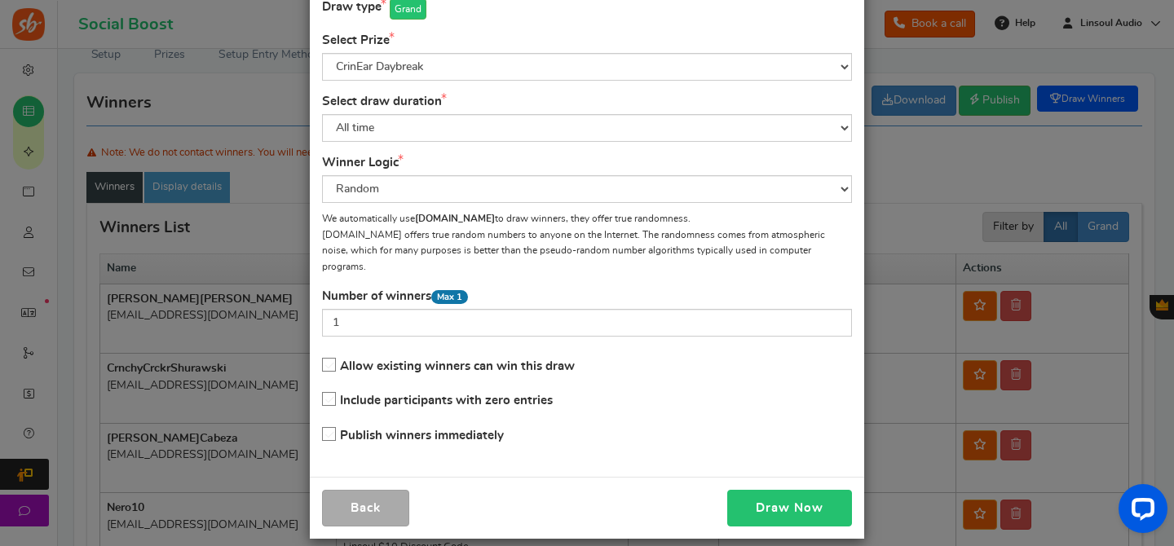
click at [815, 497] on button "Draw Now" at bounding box center [789, 508] width 125 height 37
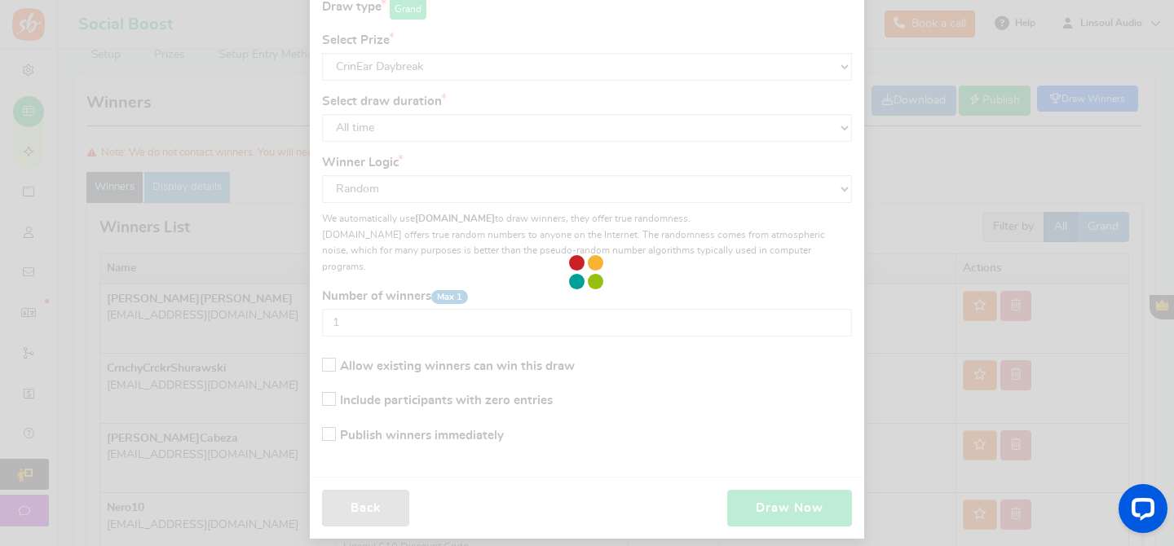
scroll to position [87, 0]
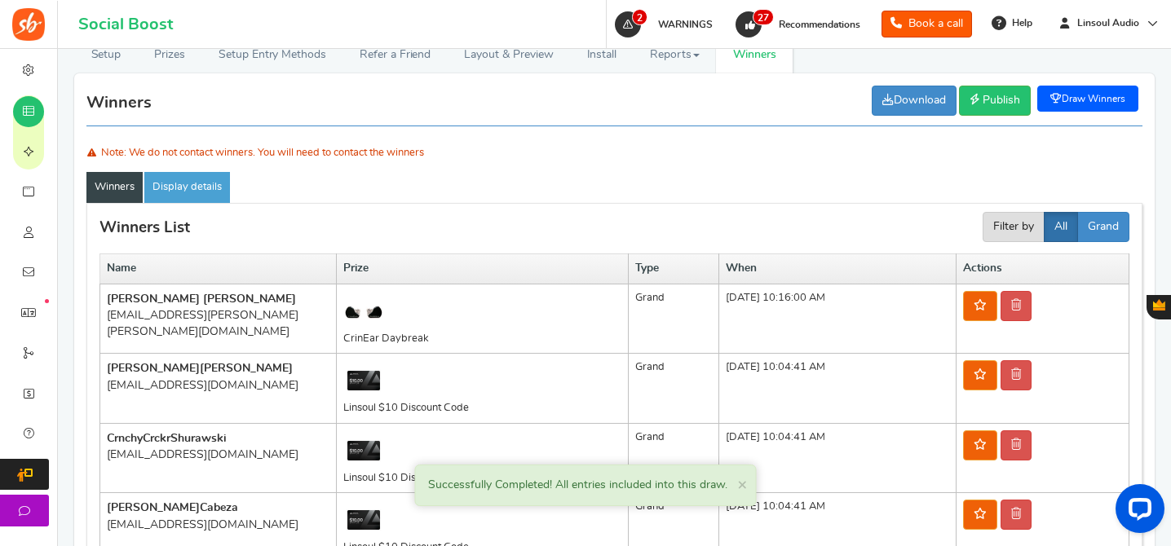
click at [251, 318] on div "[EMAIL_ADDRESS][PERSON_NAME][PERSON_NAME][DOMAIN_NAME]" at bounding box center [218, 323] width 223 height 33
click at [1021, 311] on icon at bounding box center [1016, 304] width 10 height 11
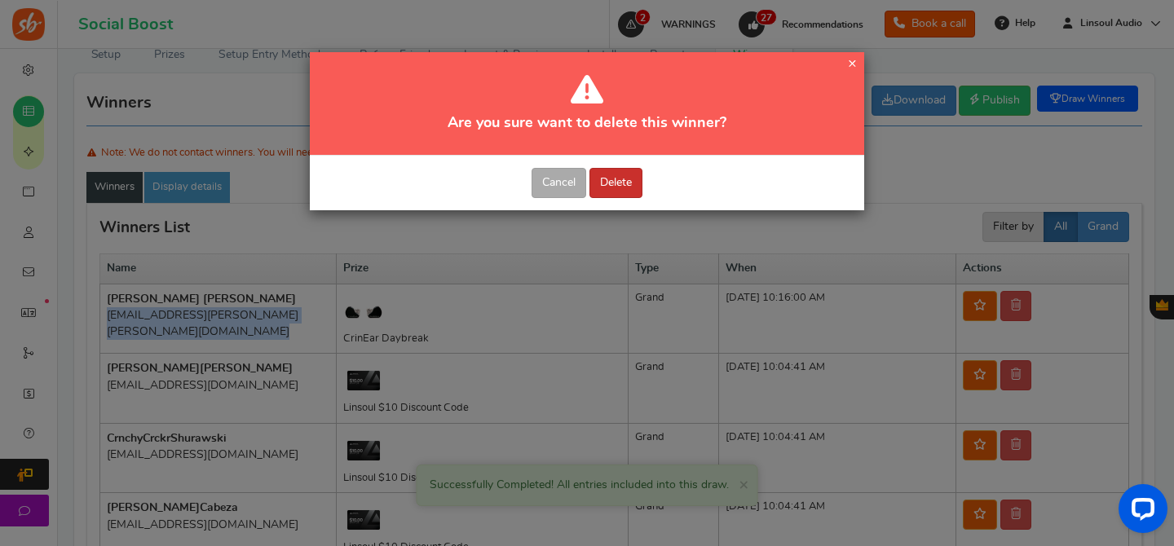
click at [630, 179] on button "Delete" at bounding box center [616, 183] width 53 height 30
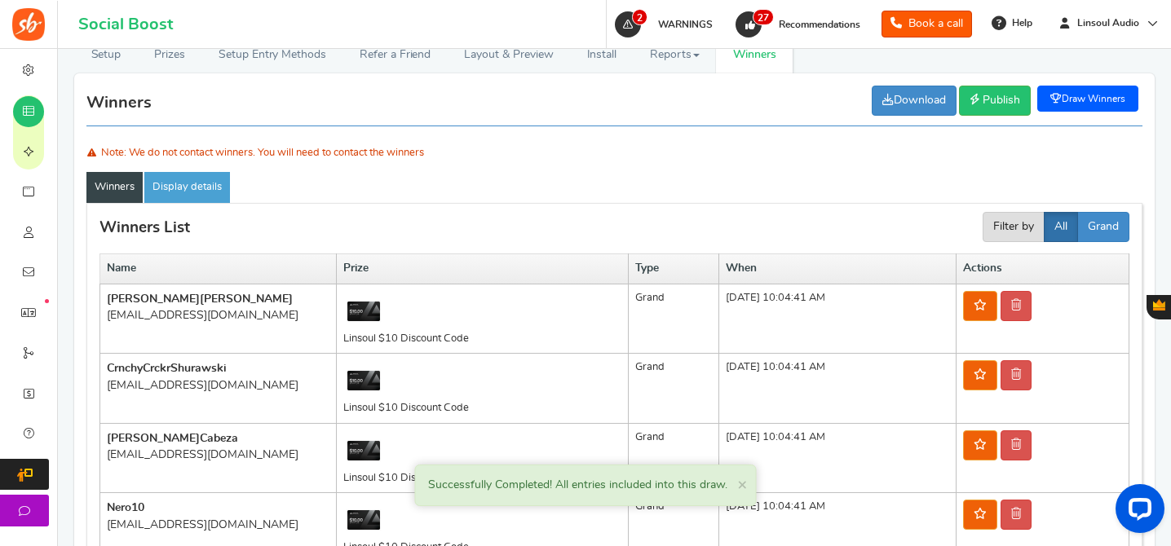
click at [1097, 86] on link "Draw Winners" at bounding box center [1087, 99] width 101 height 26
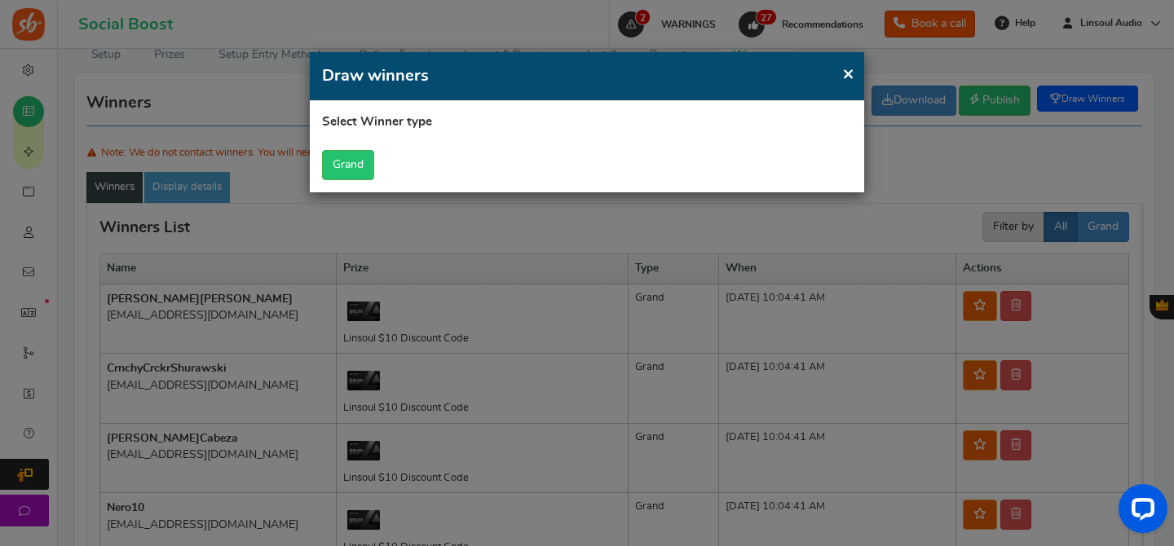
scroll to position [0, 0]
click at [346, 168] on button "Grand" at bounding box center [348, 165] width 52 height 30
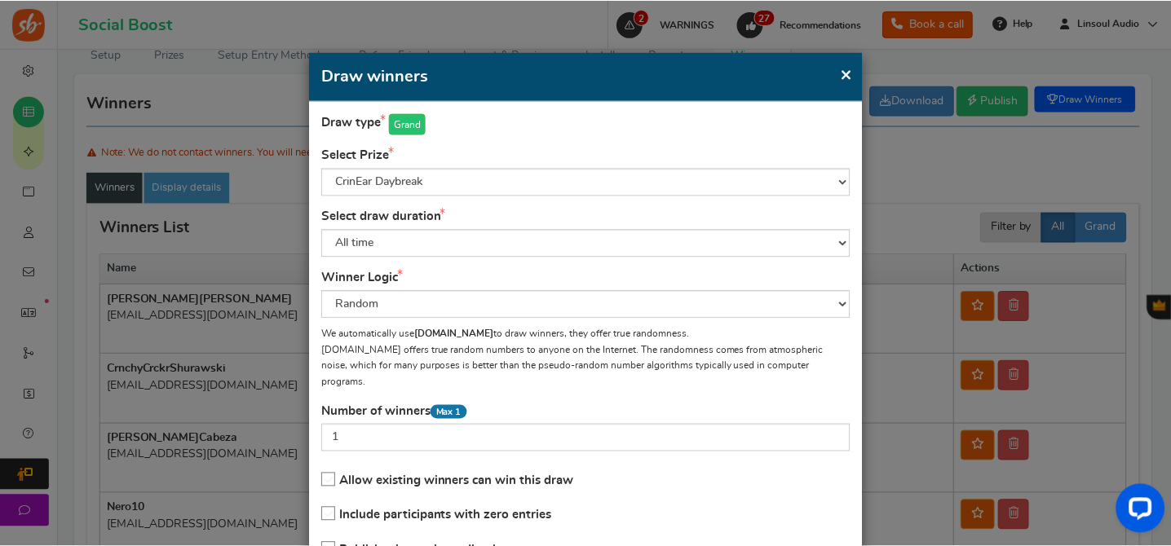
scroll to position [115, 0]
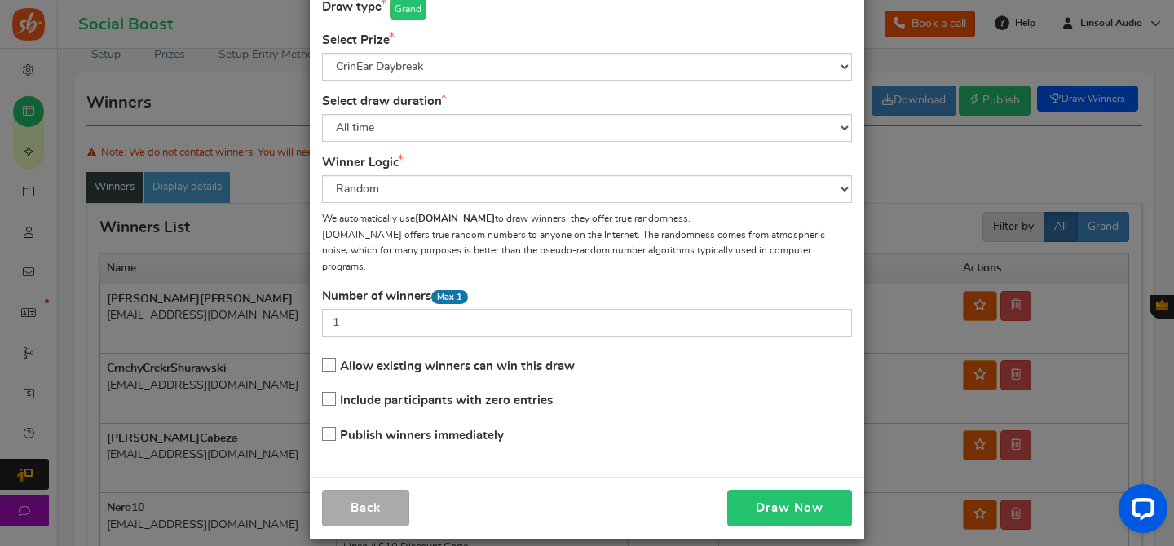
click at [779, 497] on button "Draw Now" at bounding box center [789, 508] width 125 height 37
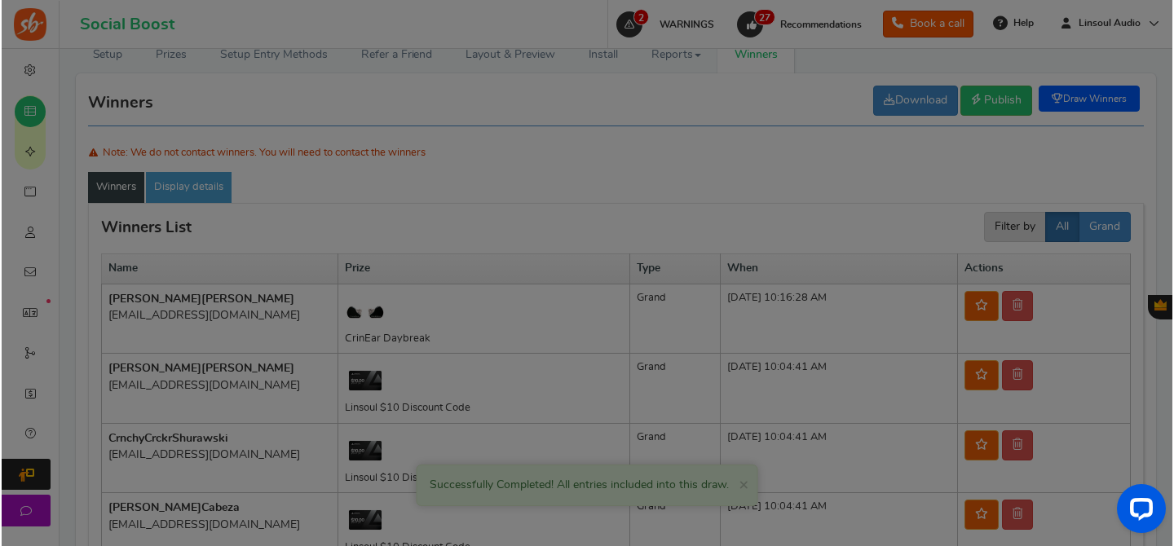
scroll to position [87, 0]
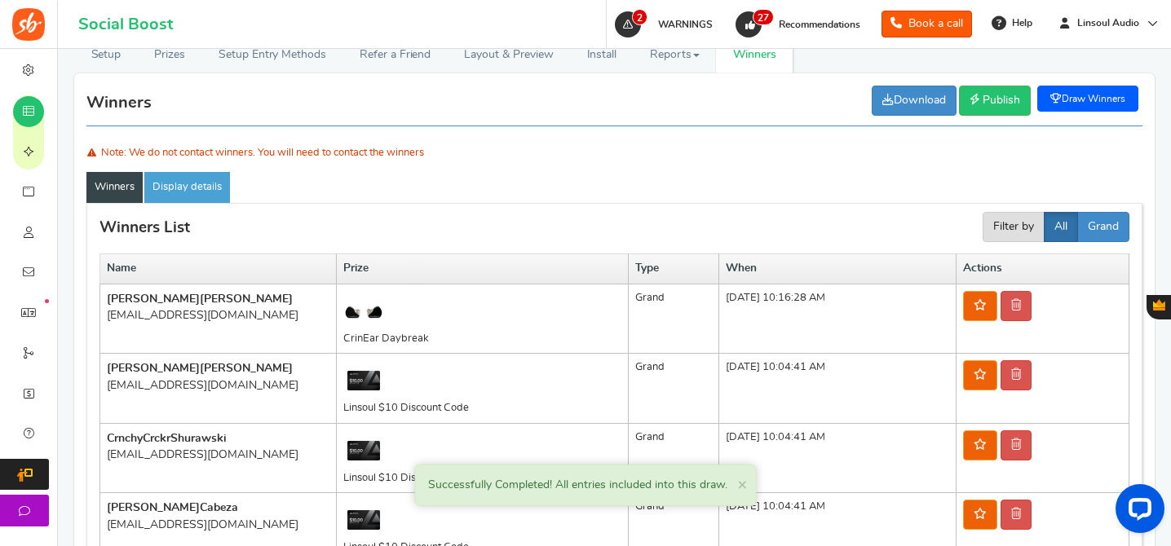
click at [231, 314] on div "[EMAIL_ADDRESS][DOMAIN_NAME]" at bounding box center [218, 315] width 223 height 16
click at [1021, 304] on icon at bounding box center [1016, 304] width 10 height 11
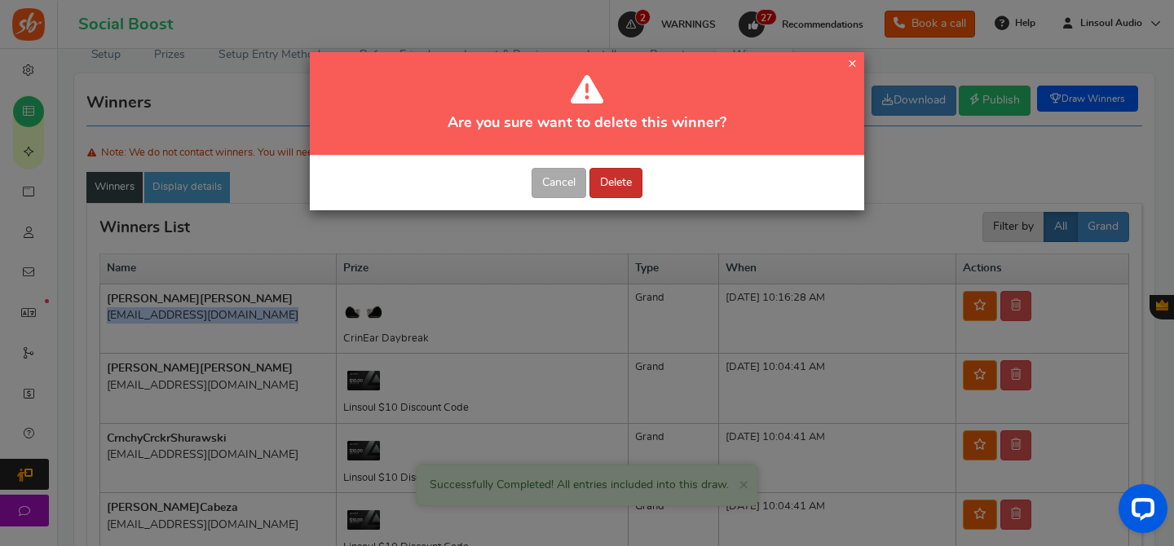
click at [622, 179] on button "Delete" at bounding box center [616, 183] width 53 height 30
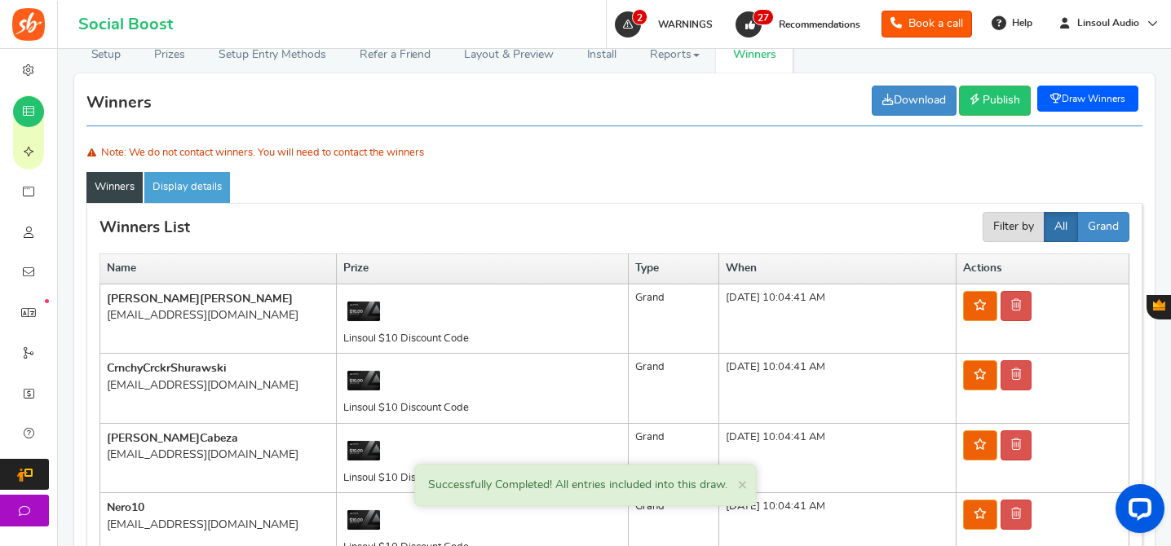
click at [1092, 95] on link "Draw Winners" at bounding box center [1087, 99] width 101 height 26
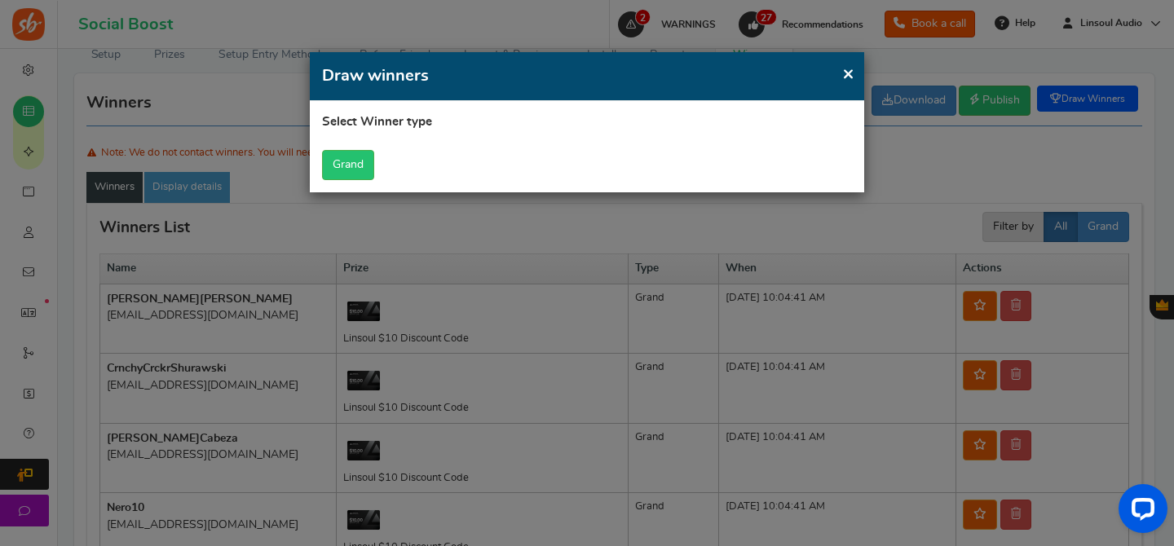
scroll to position [0, 0]
click at [353, 162] on button "Grand" at bounding box center [348, 165] width 52 height 30
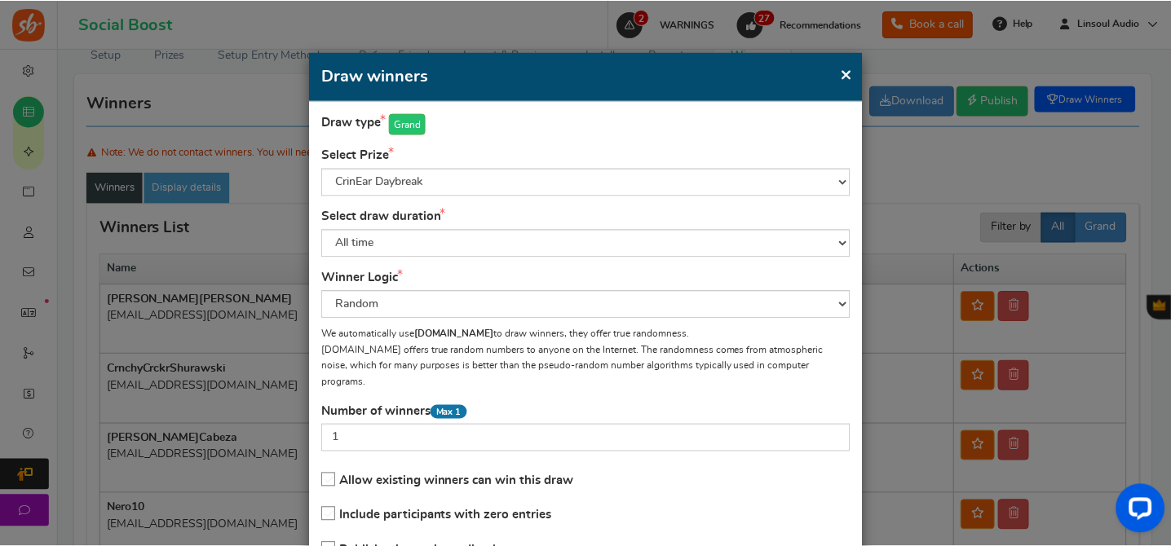
scroll to position [115, 0]
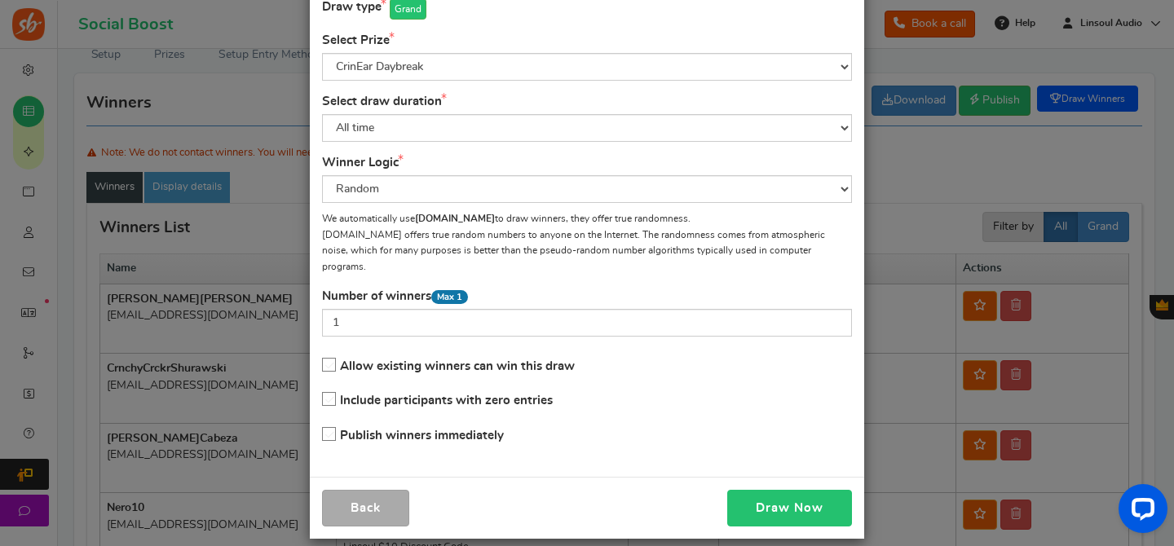
click at [803, 490] on button "Draw Now" at bounding box center [789, 508] width 125 height 37
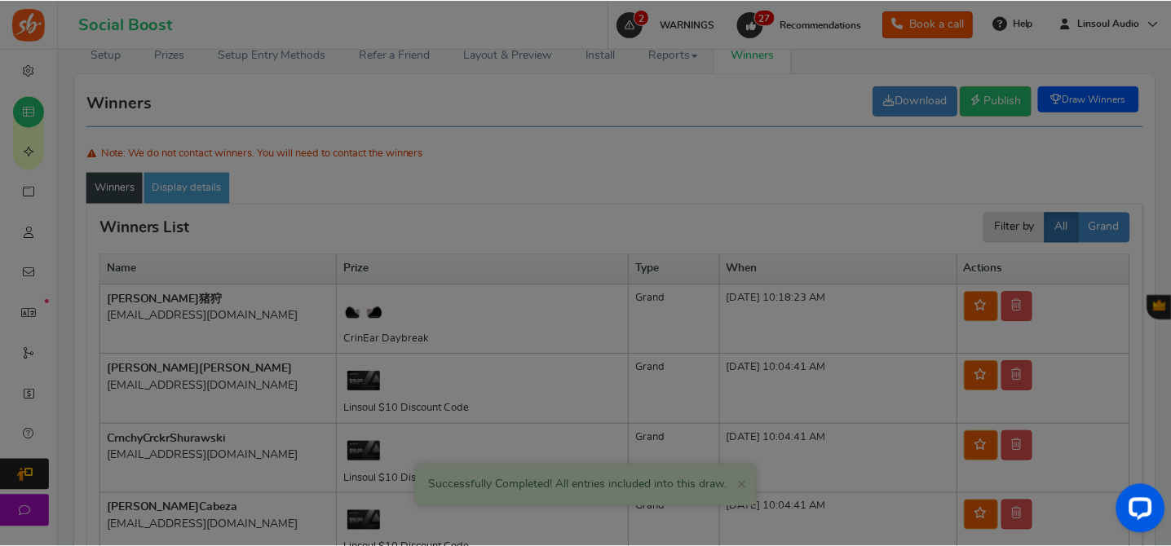
scroll to position [87, 0]
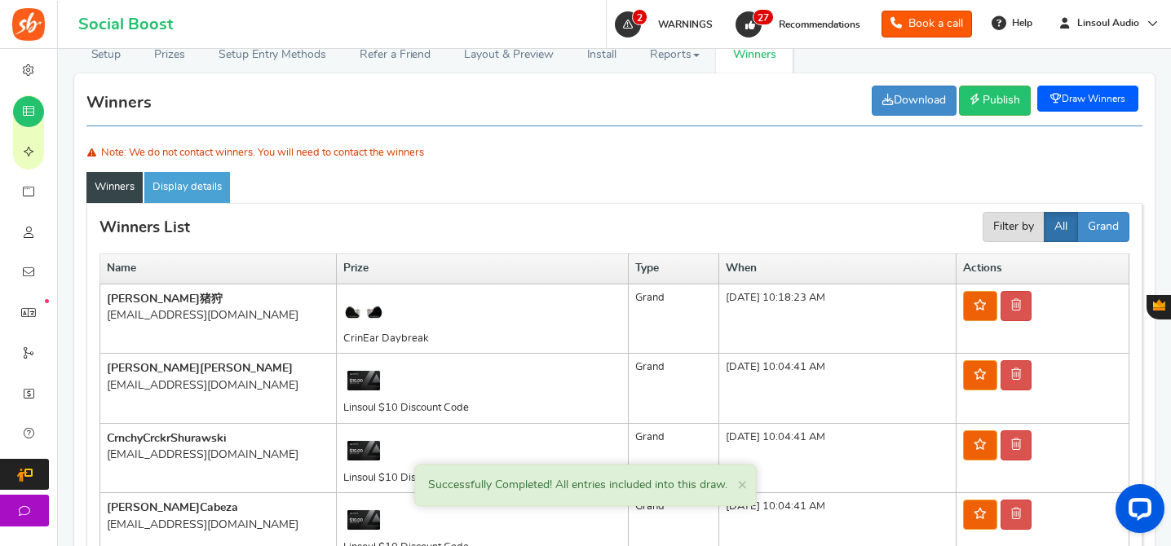
click at [220, 314] on div "[EMAIL_ADDRESS][DOMAIN_NAME]" at bounding box center [218, 315] width 223 height 16
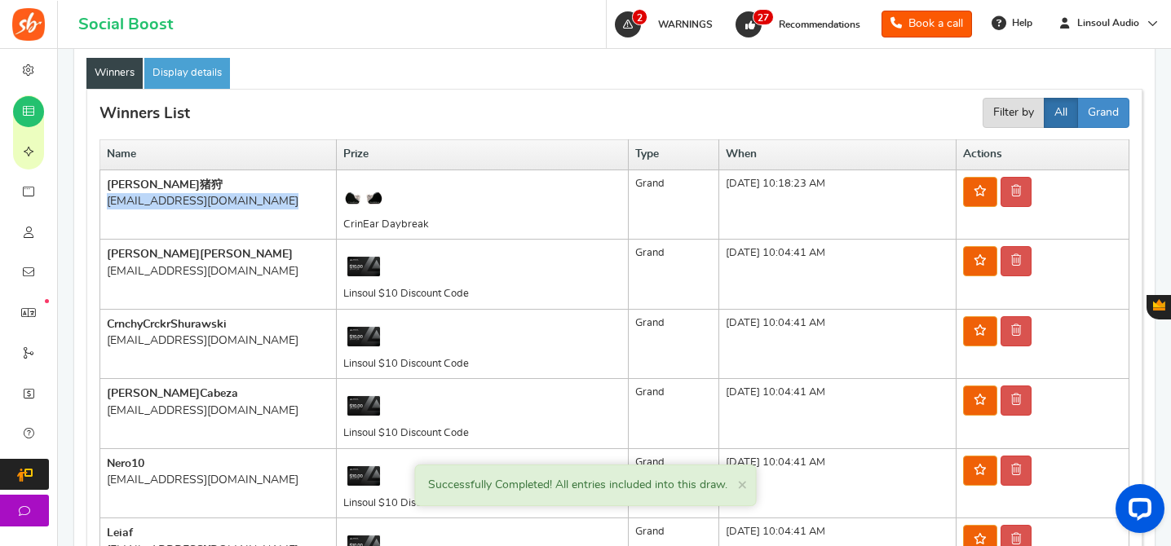
scroll to position [368, 0]
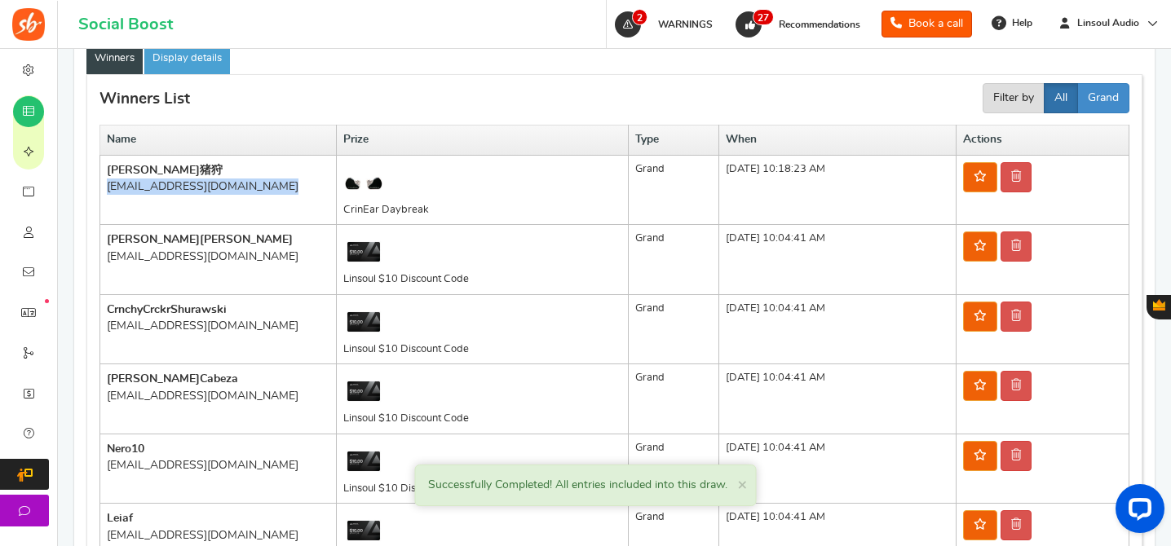
click at [200, 236] on span "[PERSON_NAME]" at bounding box center [246, 239] width 93 height 11
click at [200, 259] on div "[EMAIL_ADDRESS][DOMAIN_NAME]" at bounding box center [218, 257] width 223 height 16
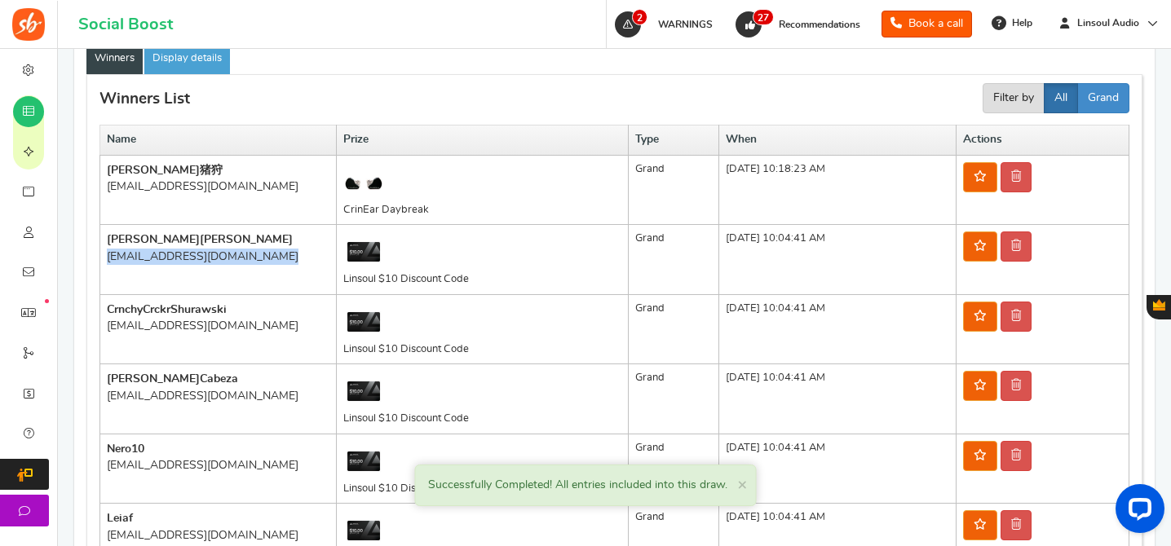
click at [200, 237] on span "[PERSON_NAME]" at bounding box center [246, 239] width 93 height 11
click at [170, 257] on div "[EMAIL_ADDRESS][DOMAIN_NAME]" at bounding box center [218, 257] width 223 height 16
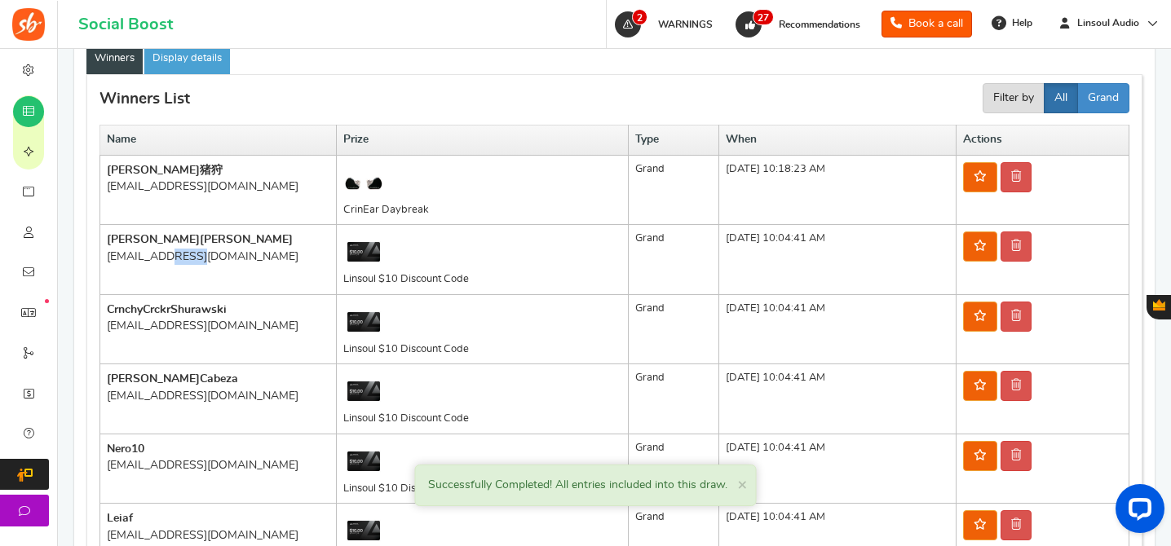
click at [170, 257] on div "[EMAIL_ADDRESS][DOMAIN_NAME]" at bounding box center [218, 257] width 223 height 16
click at [153, 261] on div "[EMAIL_ADDRESS][DOMAIN_NAME]" at bounding box center [218, 257] width 223 height 16
click at [206, 329] on div "[EMAIL_ADDRESS][DOMAIN_NAME]" at bounding box center [218, 326] width 223 height 16
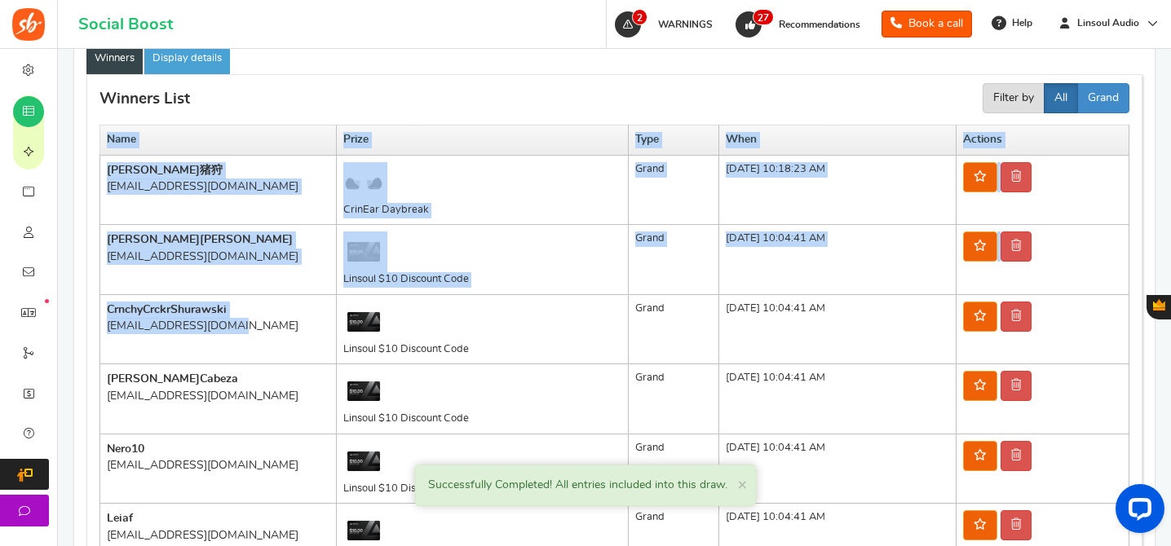
drag, startPoint x: 241, startPoint y: 329, endPoint x: 85, endPoint y: 316, distance: 157.1
click at [85, 316] on div "Winners init winnerctrl Download Publish Unpublish Draw Winners Successfully Co…" at bounding box center [614, 321] width 1080 height 729
click at [196, 325] on div "[EMAIL_ADDRESS][DOMAIN_NAME]" at bounding box center [218, 326] width 223 height 16
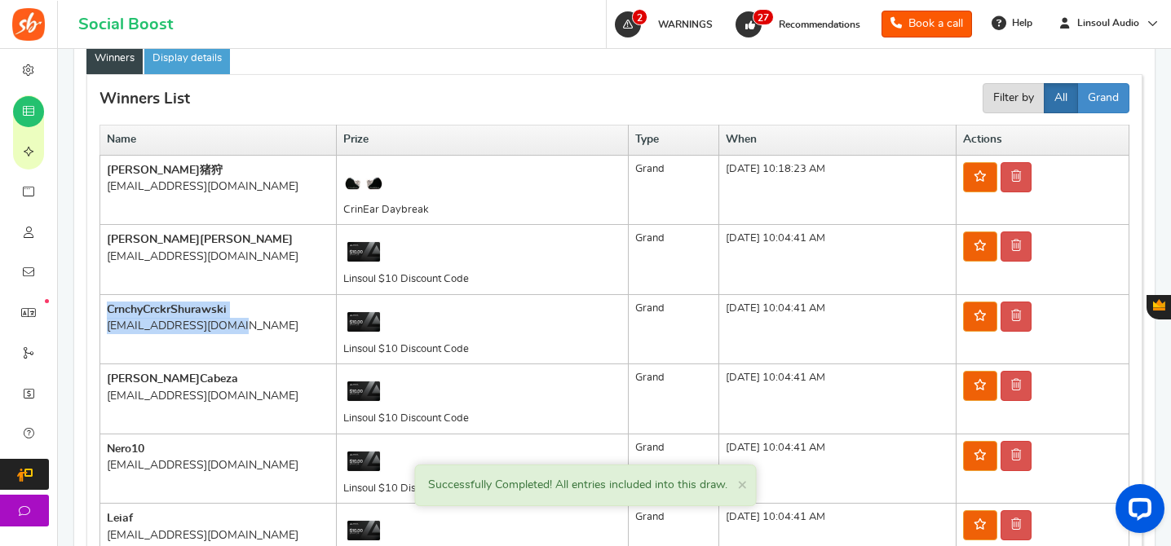
drag, startPoint x: 231, startPoint y: 327, endPoint x: 109, endPoint y: 311, distance: 122.6
click at [109, 311] on td "CrnchyCrckr Shurawski [EMAIL_ADDRESS][DOMAIN_NAME]" at bounding box center [218, 329] width 236 height 70
click at [236, 408] on td "[PERSON_NAME] [EMAIL_ADDRESS][DOMAIN_NAME]" at bounding box center [218, 399] width 236 height 70
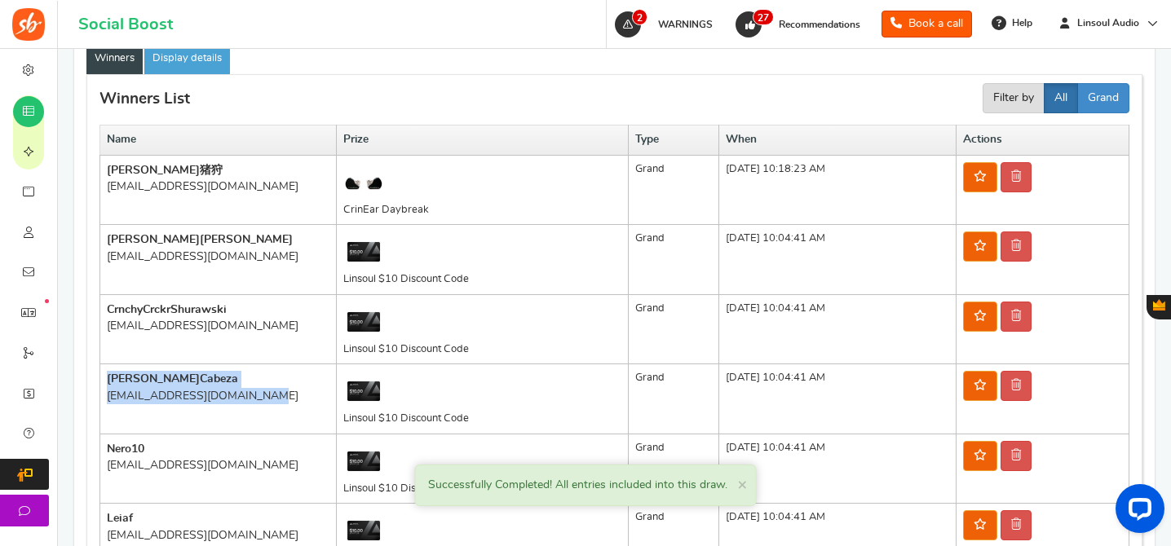
drag, startPoint x: 291, startPoint y: 395, endPoint x: 102, endPoint y: 381, distance: 189.7
click at [102, 381] on td "[PERSON_NAME] [EMAIL_ADDRESS][DOMAIN_NAME]" at bounding box center [218, 399] width 236 height 70
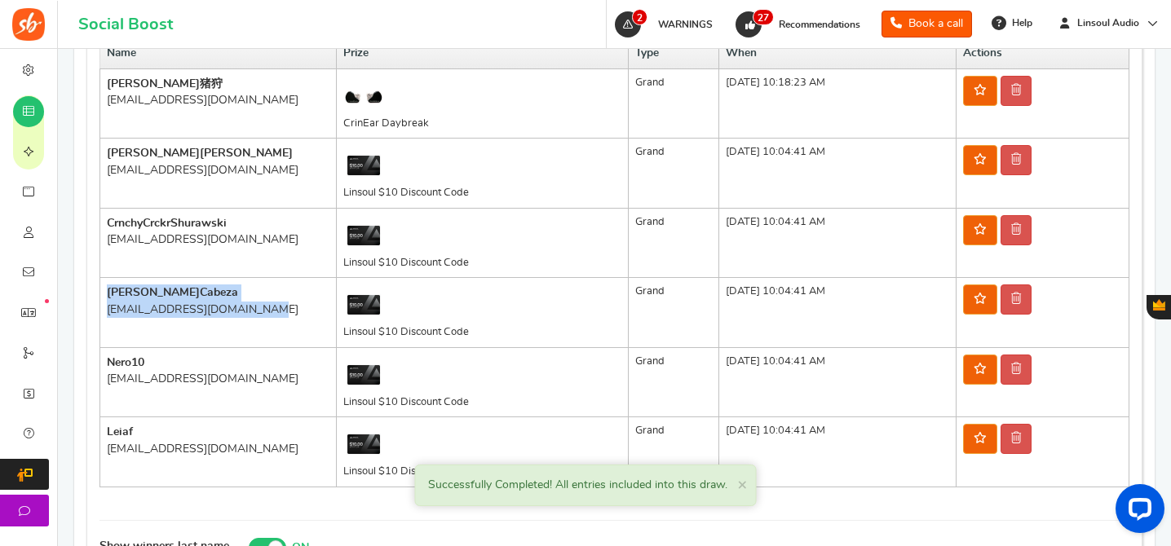
scroll to position [497, 0]
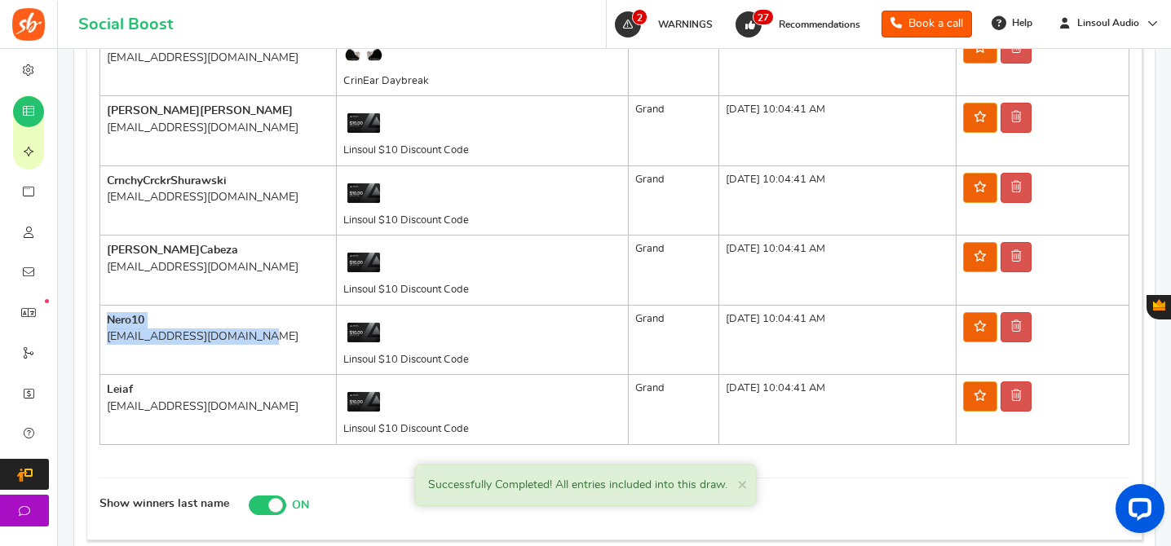
drag, startPoint x: 256, startPoint y: 342, endPoint x: 107, endPoint y: 322, distance: 150.5
click at [107, 322] on td "Nero 10 [EMAIL_ADDRESS][DOMAIN_NAME]" at bounding box center [218, 340] width 236 height 70
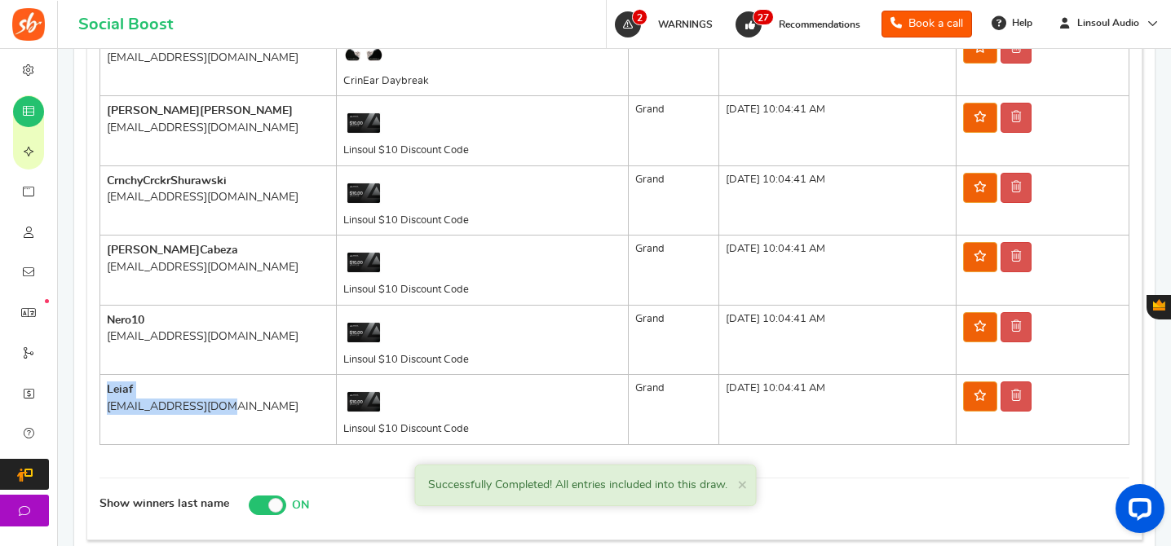
drag, startPoint x: 223, startPoint y: 411, endPoint x: 108, endPoint y: 393, distance: 117.2
click at [108, 393] on td "leia f [EMAIL_ADDRESS][DOMAIN_NAME]" at bounding box center [218, 410] width 236 height 70
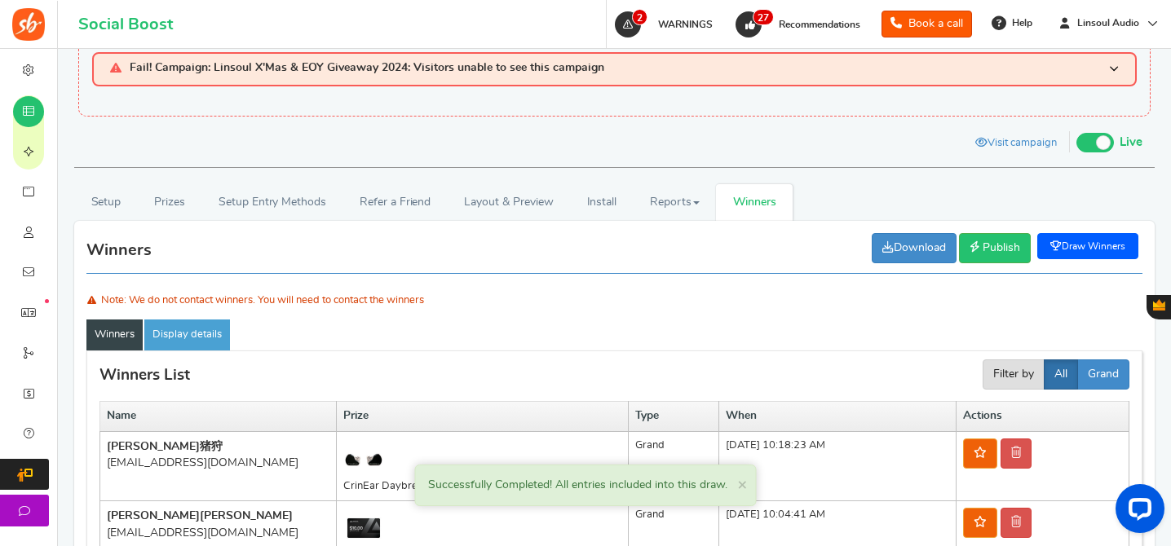
scroll to position [258, 0]
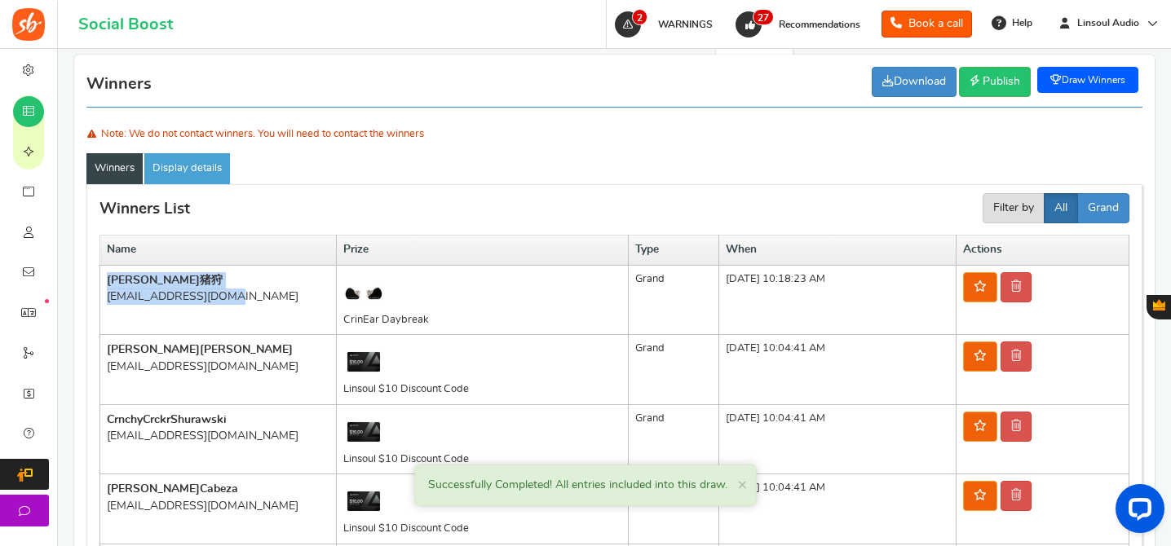
drag, startPoint x: 239, startPoint y: 303, endPoint x: 104, endPoint y: 283, distance: 136.1
click at [104, 283] on td "雅之 猪狩 [EMAIL_ADDRESS][DOMAIN_NAME]" at bounding box center [218, 300] width 236 height 70
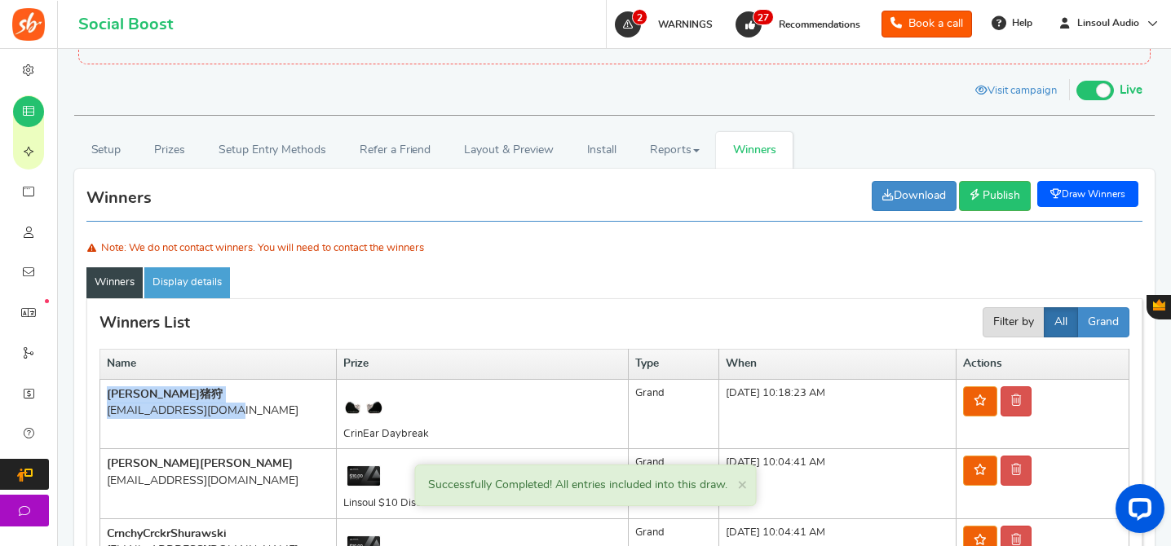
scroll to position [9, 0]
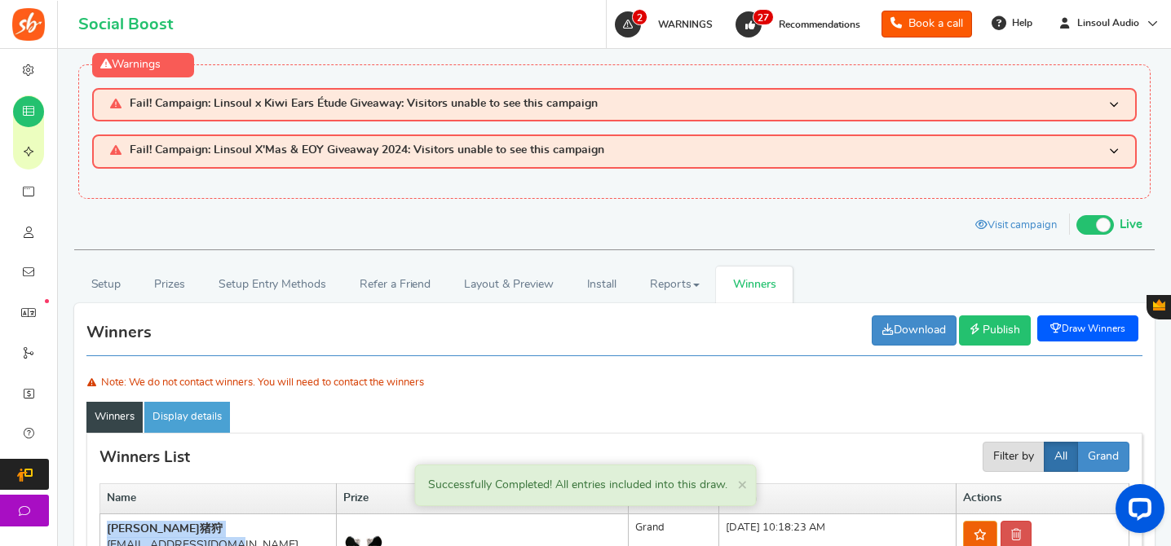
click at [996, 329] on span "Publish" at bounding box center [1002, 330] width 38 height 11
